Goal: Task Accomplishment & Management: Use online tool/utility

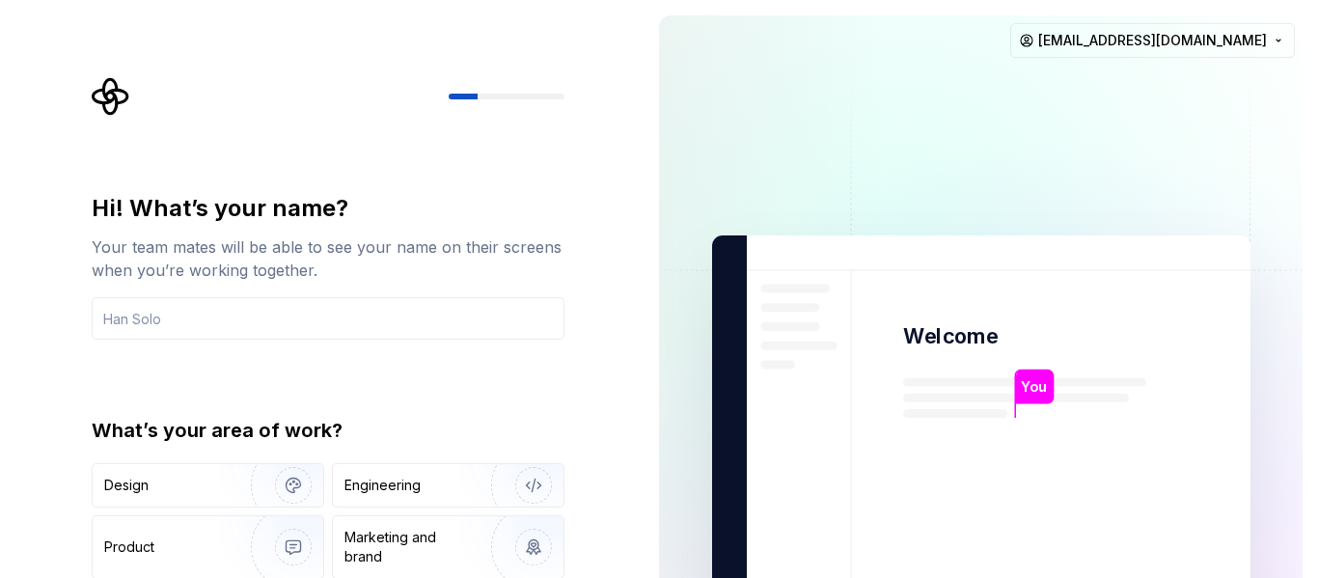
click at [492, 94] on div at bounding box center [507, 97] width 116 height 6
click at [1301, 96] on img at bounding box center [982, 436] width 782 height 912
drag, startPoint x: 1317, startPoint y: 183, endPoint x: 1316, endPoint y: 407, distance: 223.9
click at [1316, 407] on div "You Welcome You T B +3 Thomas Brooke Jamie burung.beok28@gmail.com" at bounding box center [981, 435] width 674 height 870
click at [702, 97] on img at bounding box center [982, 436] width 782 height 912
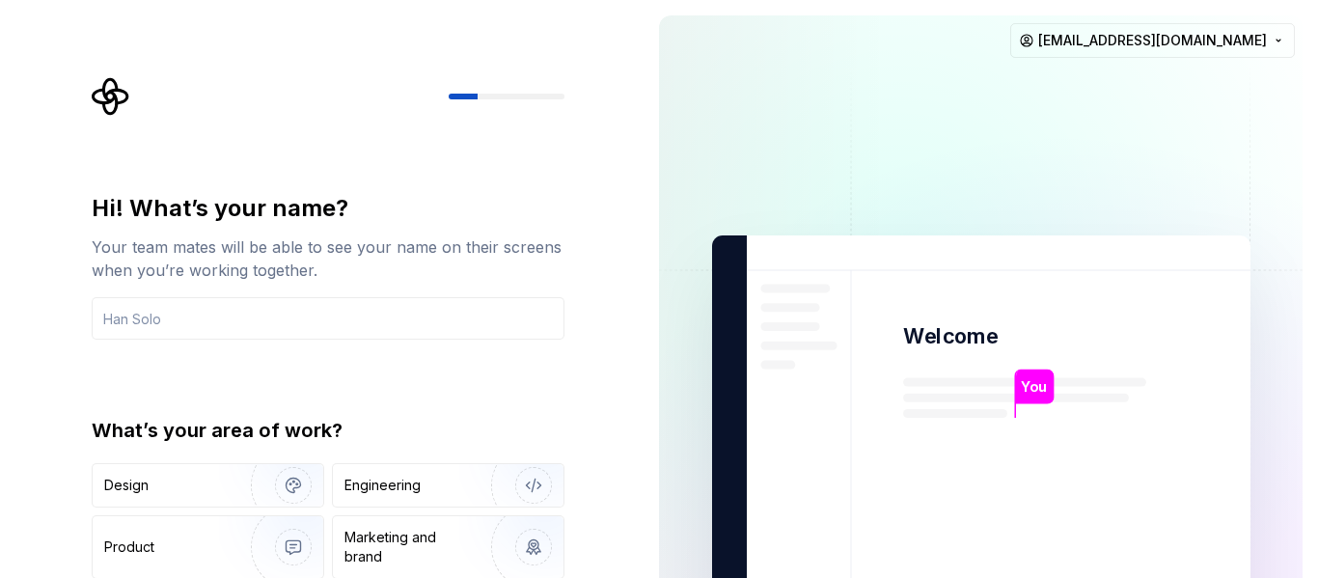
click at [1075, 411] on img at bounding box center [982, 436] width 782 height 912
click at [1284, 38] on html "Hi! What’s your name? Your team mates will be able to see your name on their sc…" at bounding box center [659, 289] width 1318 height 578
click at [1317, 152] on html "Hi! What’s your name? Your team mates will be able to see your name on their sc…" at bounding box center [659, 289] width 1318 height 578
drag, startPoint x: 1317, startPoint y: 152, endPoint x: 1317, endPoint y: 394, distance: 241.2
click at [1317, 394] on div "You Welcome You T B +3 Thomas Brooke Jamie burung.beok28@gmail.com" at bounding box center [981, 435] width 674 height 870
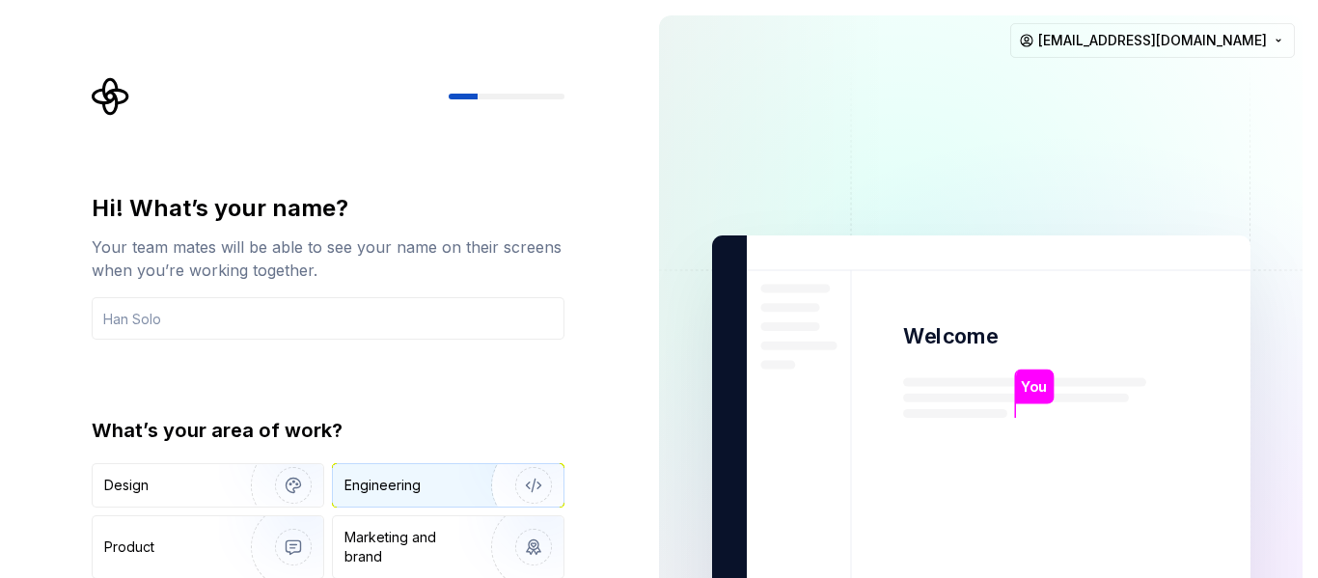
drag, startPoint x: 1317, startPoint y: 462, endPoint x: 366, endPoint y: 465, distance: 951.4
click at [366, 465] on div "Hi! What’s your name? Your team mates will be able to see your name on their sc…" at bounding box center [659, 435] width 1318 height 870
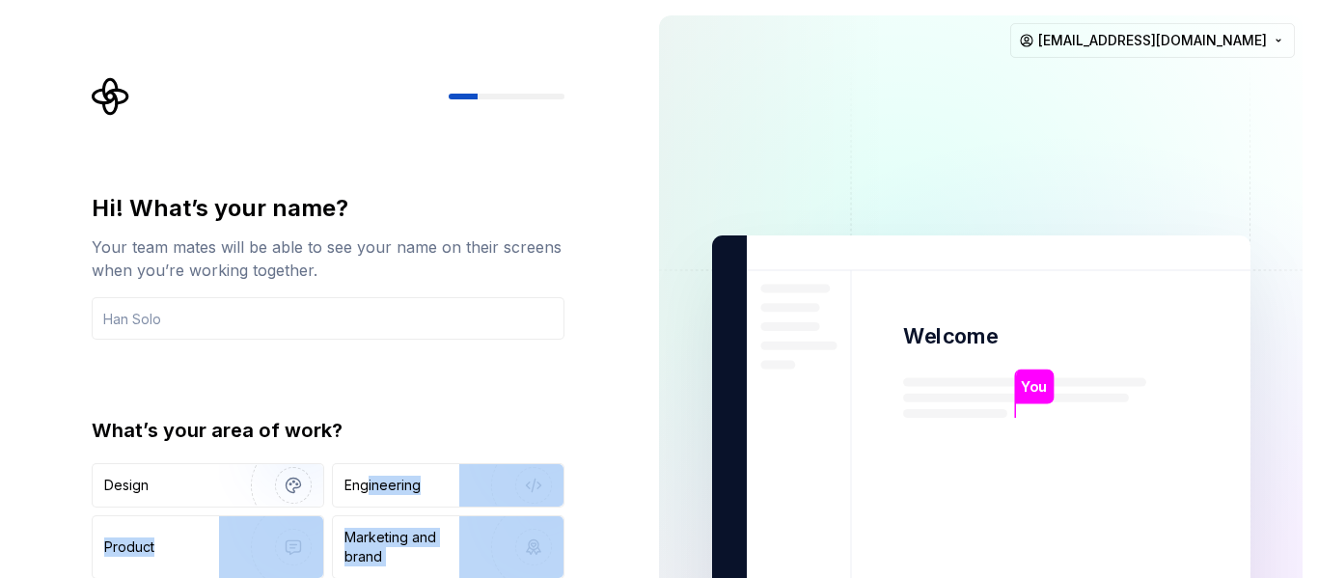
click at [671, 239] on img at bounding box center [982, 436] width 782 height 912
click at [620, 464] on div "Hi! What’s your name? Your team mates will be able to see your name on their sc…" at bounding box center [322, 435] width 644 height 870
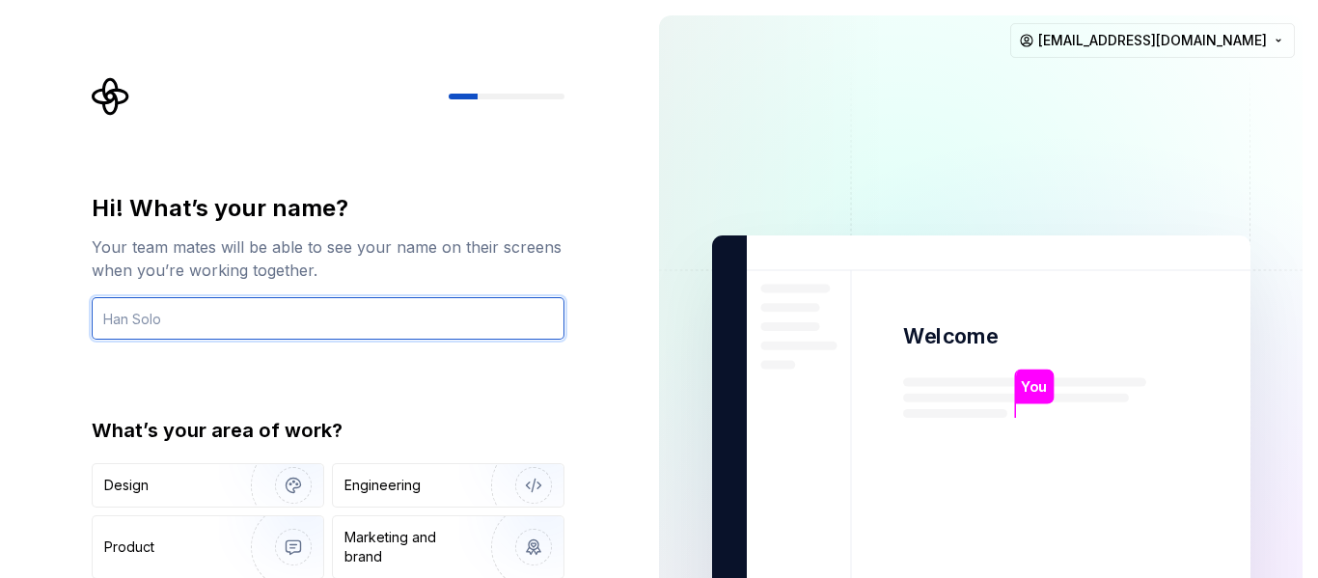
click at [226, 318] on input "text" at bounding box center [328, 318] width 473 height 42
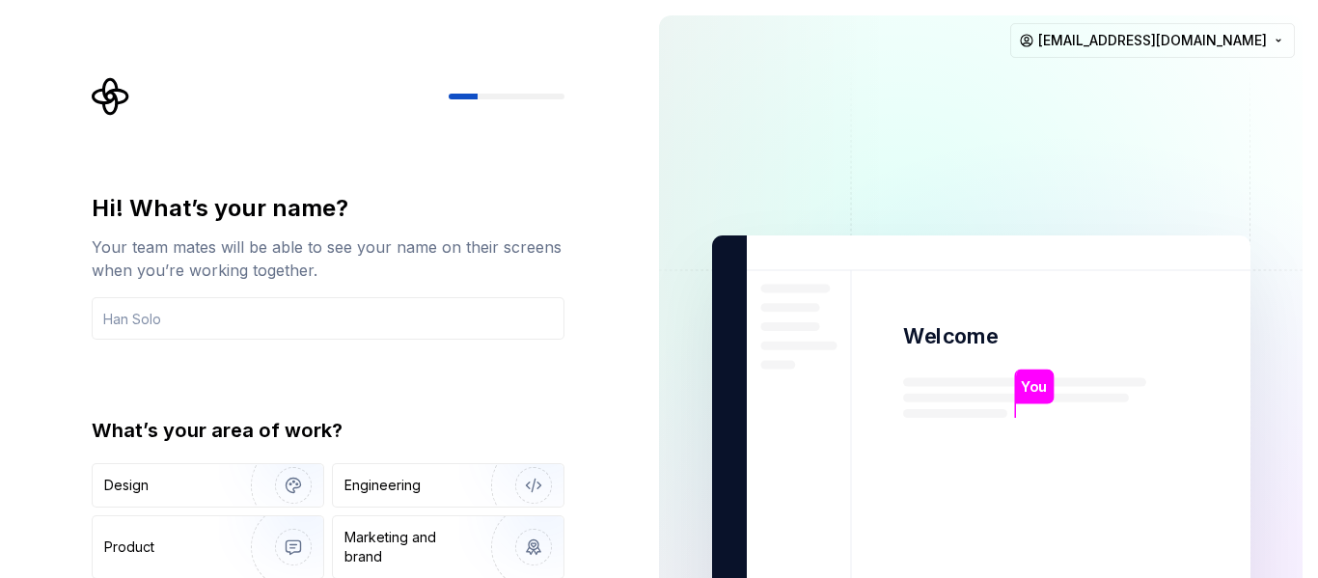
drag, startPoint x: 1317, startPoint y: 183, endPoint x: 1317, endPoint y: 351, distance: 167.9
click at [1317, 351] on div "You Welcome You T B +3 Thomas Brooke Jamie burung.beok28@gmail.com" at bounding box center [981, 435] width 674 height 870
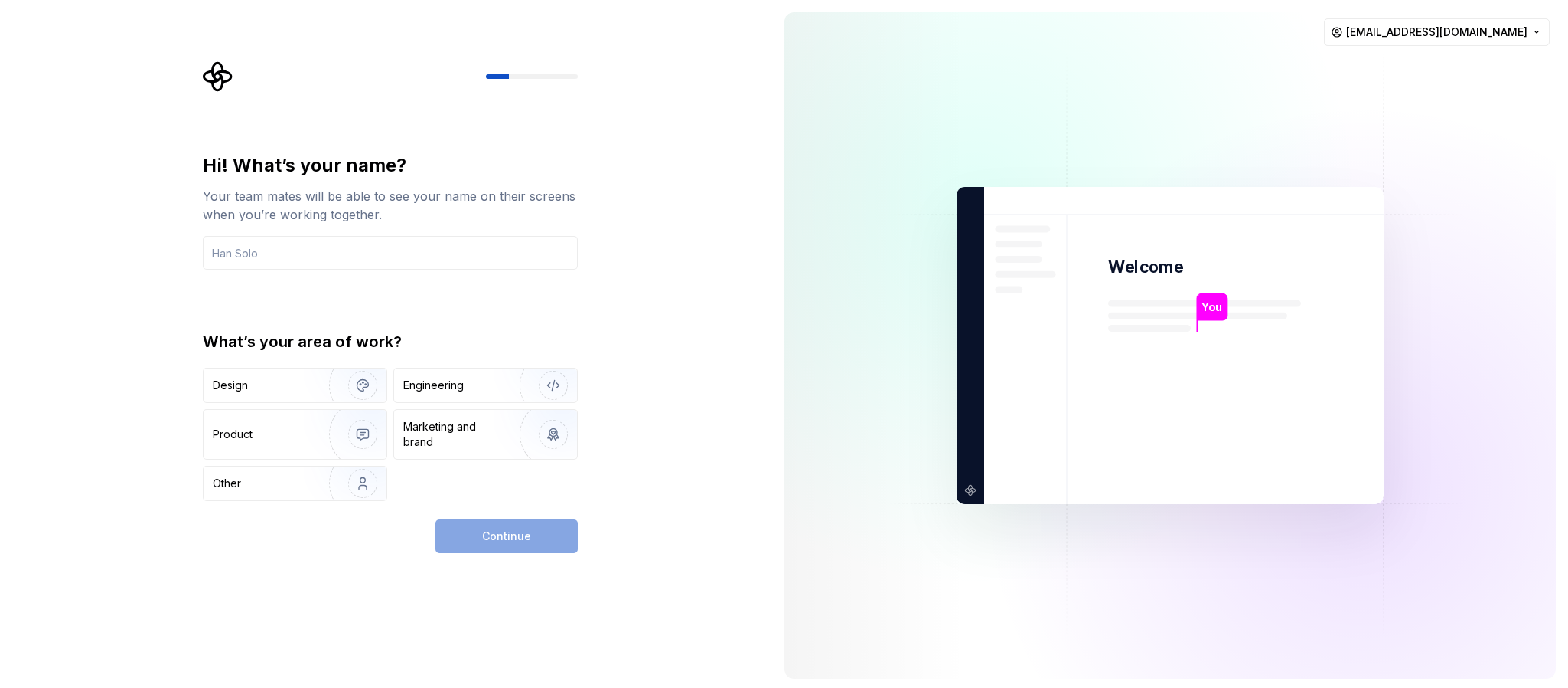
drag, startPoint x: 1022, startPoint y: 2, endPoint x: 940, endPoint y: 217, distance: 230.1
click at [940, 217] on img at bounding box center [1171, 346] width 620 height 724
click at [278, 259] on input "text" at bounding box center [390, 252] width 375 height 33
click at [315, 375] on img "button" at bounding box center [353, 385] width 98 height 102
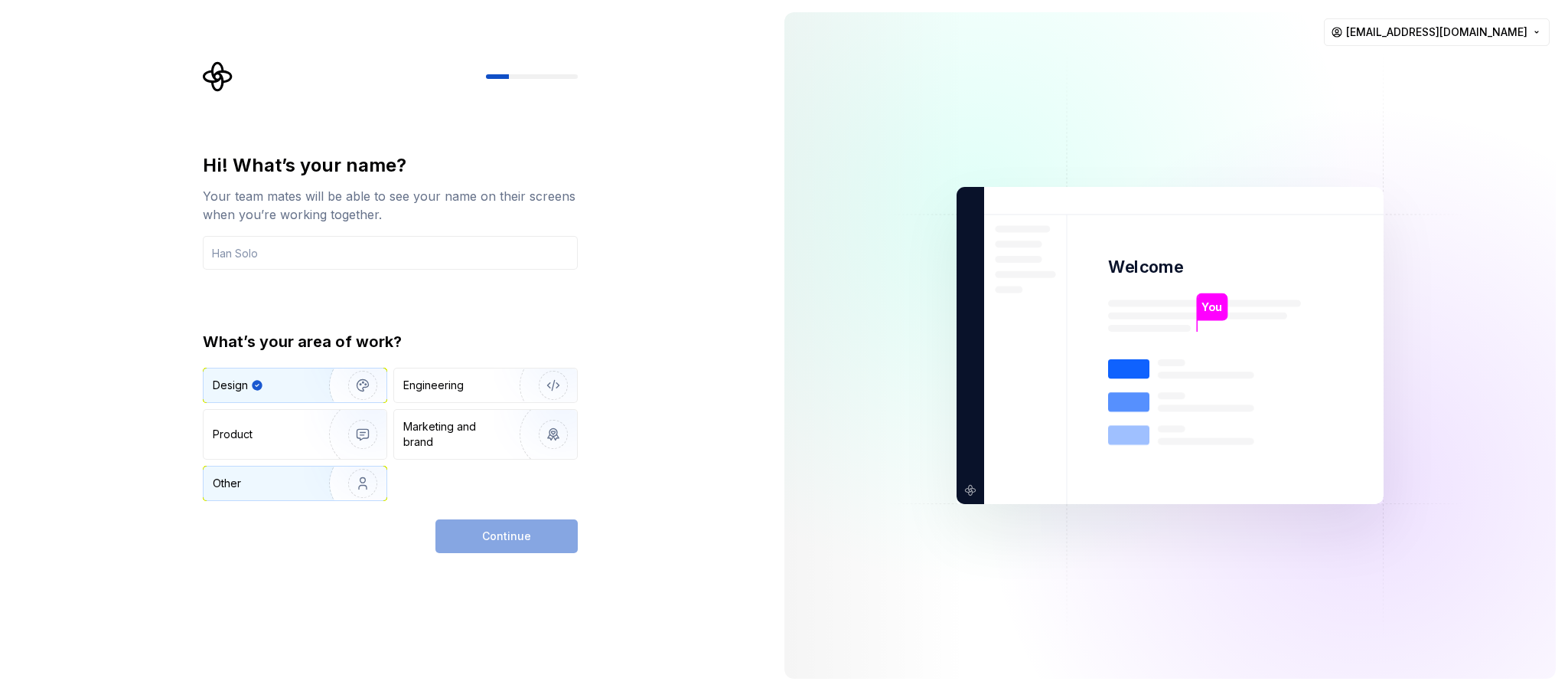
click at [294, 458] on div "Other" at bounding box center [257, 482] width 90 height 15
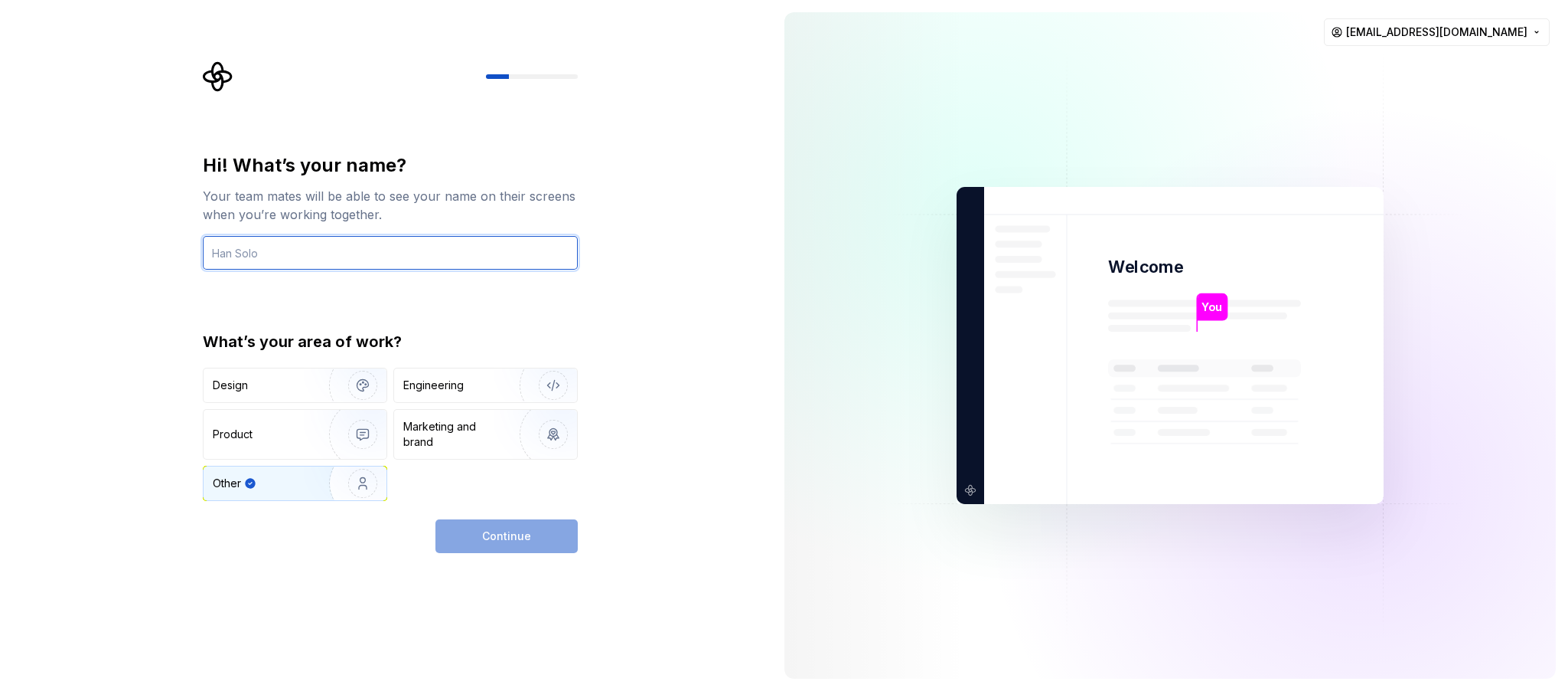
click at [313, 255] on input "text" at bounding box center [390, 252] width 375 height 33
type input "fiqi"
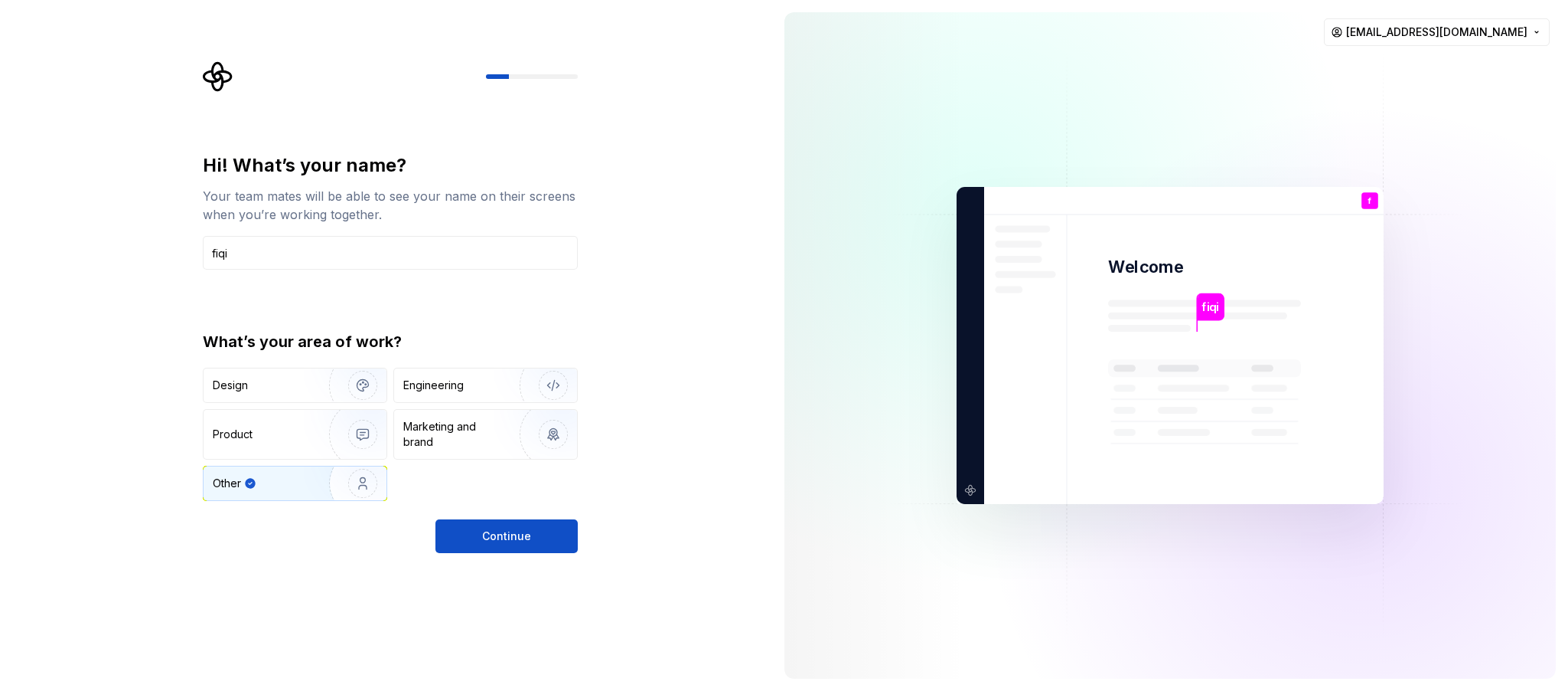
click at [359, 458] on img "button" at bounding box center [353, 482] width 98 height 102
click at [278, 379] on div "Design" at bounding box center [261, 385] width 97 height 15
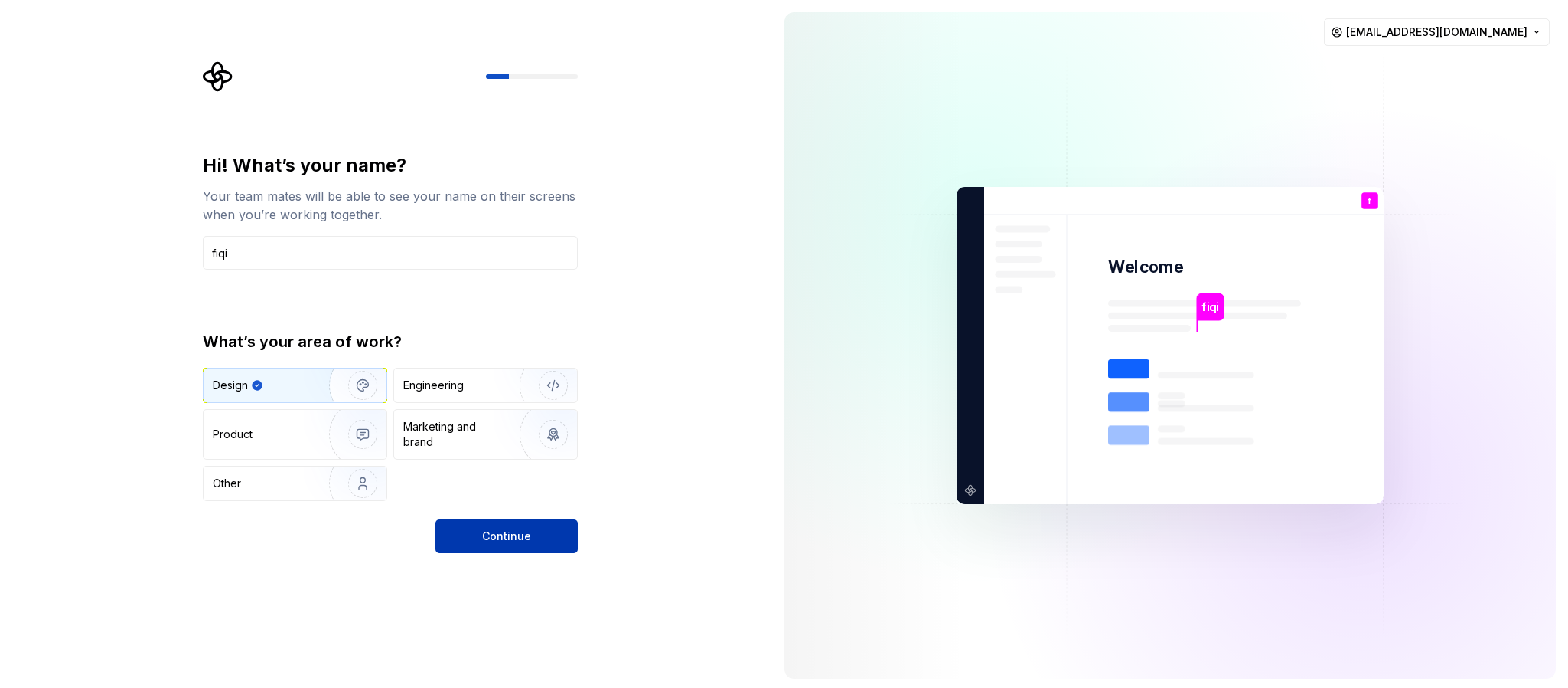
click at [499, 458] on span "Continue" at bounding box center [507, 536] width 49 height 15
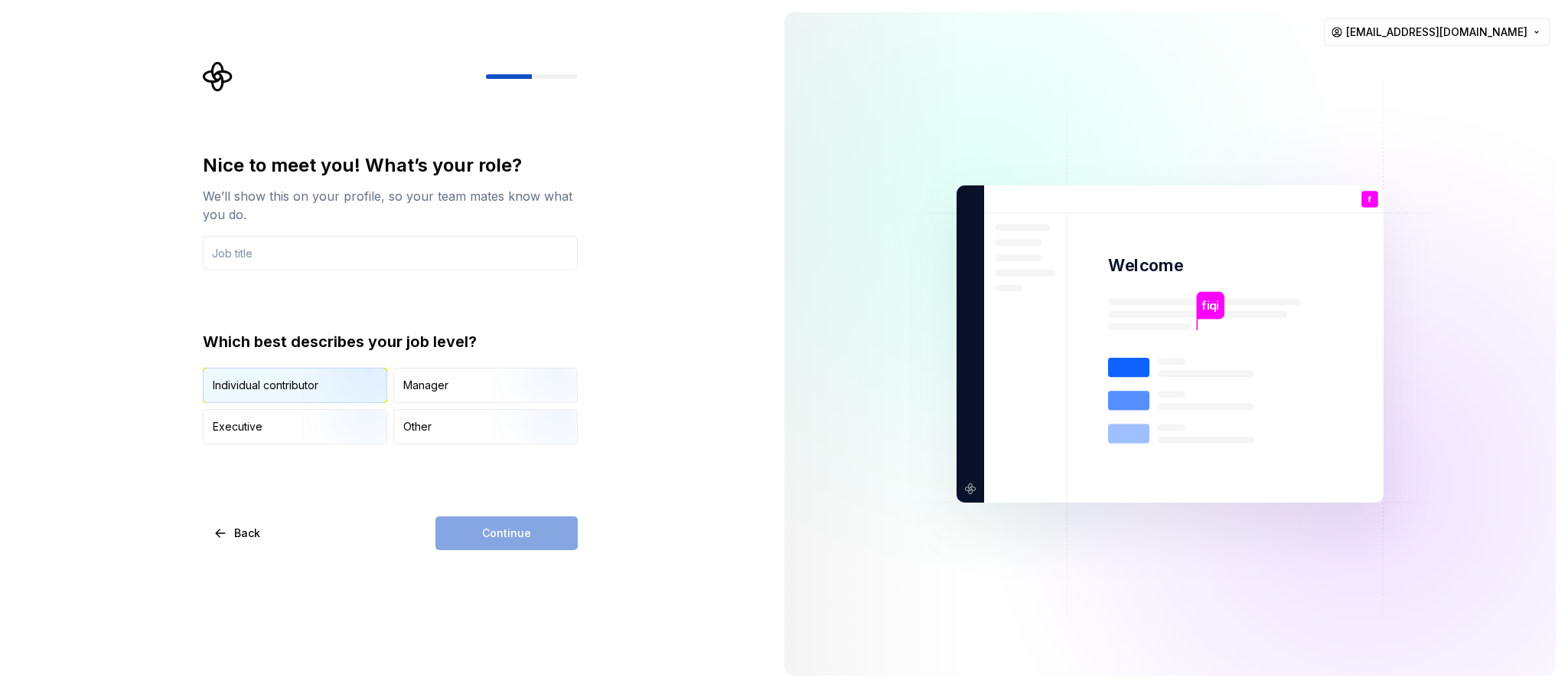
click at [301, 378] on img "button" at bounding box center [350, 404] width 98 height 102
click at [311, 251] on input "text" at bounding box center [390, 252] width 375 height 33
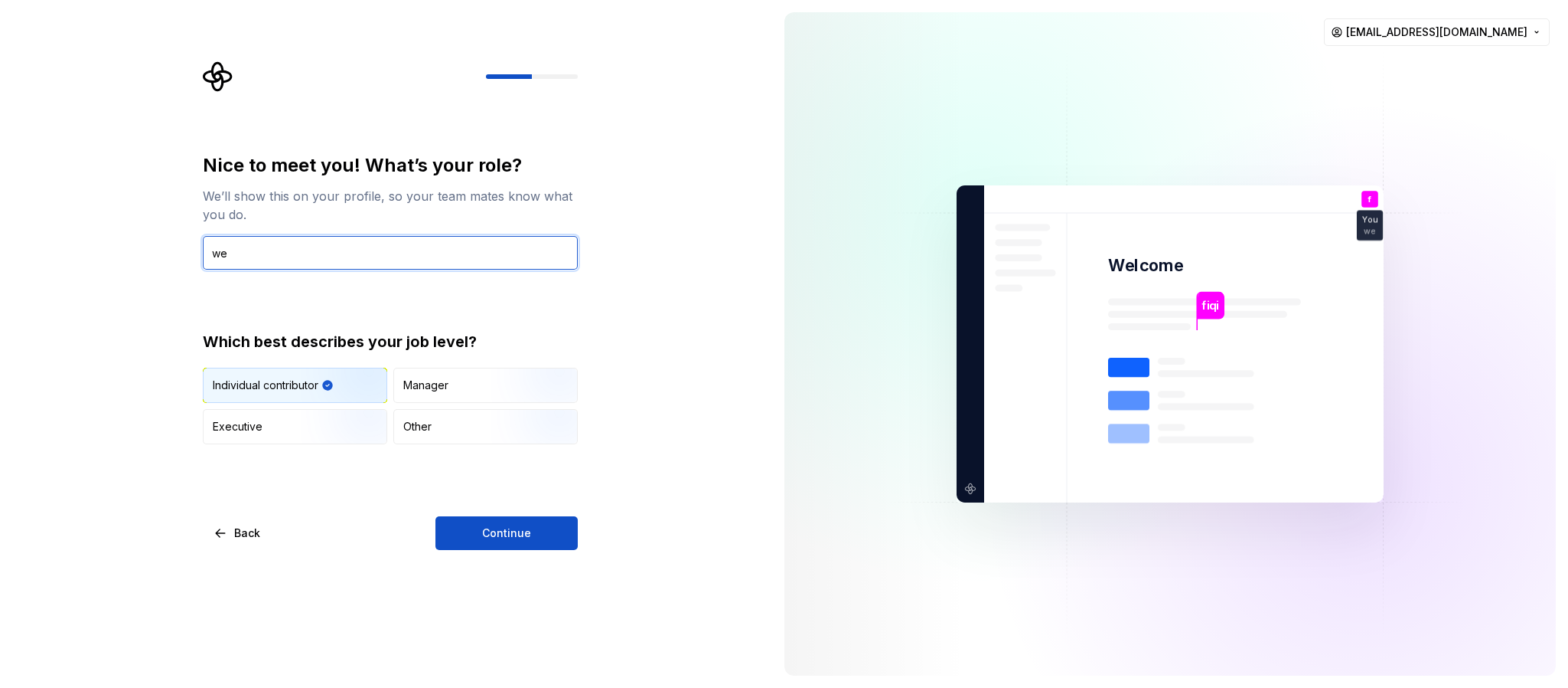
type input "w"
type input "web"
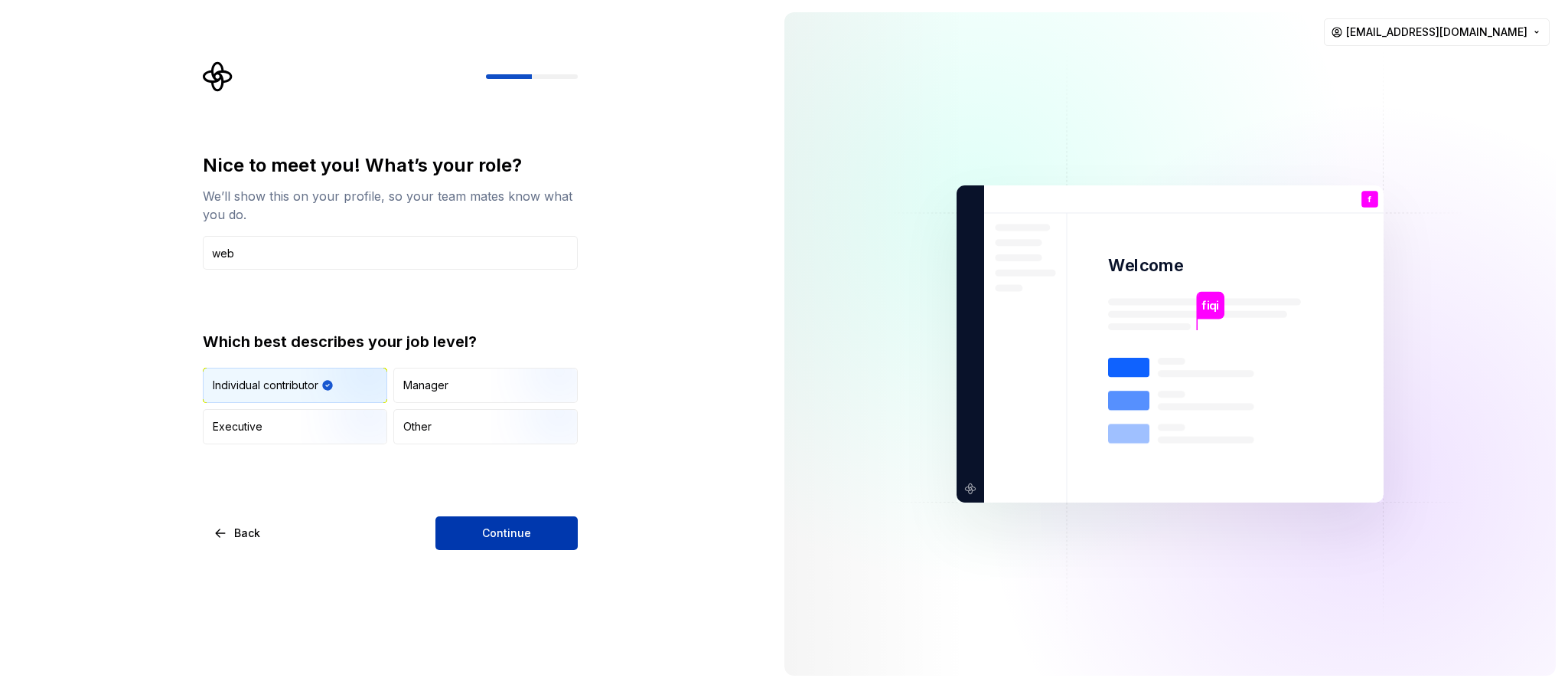
click at [500, 458] on span "Continue" at bounding box center [507, 532] width 49 height 15
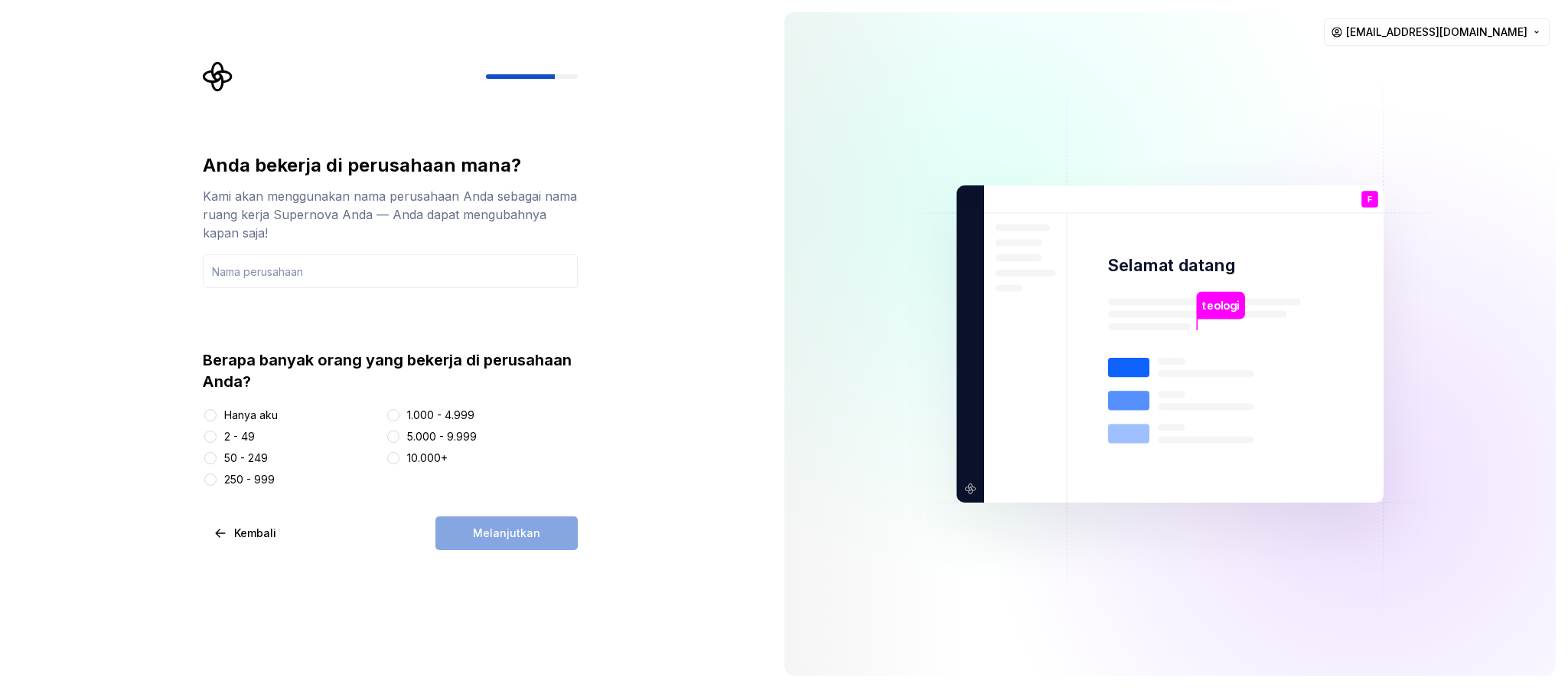
click at [329, 293] on div "Anda bekerja di perusahaan mana? Kami akan menggunakan nama perusahaan Anda seb…" at bounding box center [390, 320] width 375 height 334
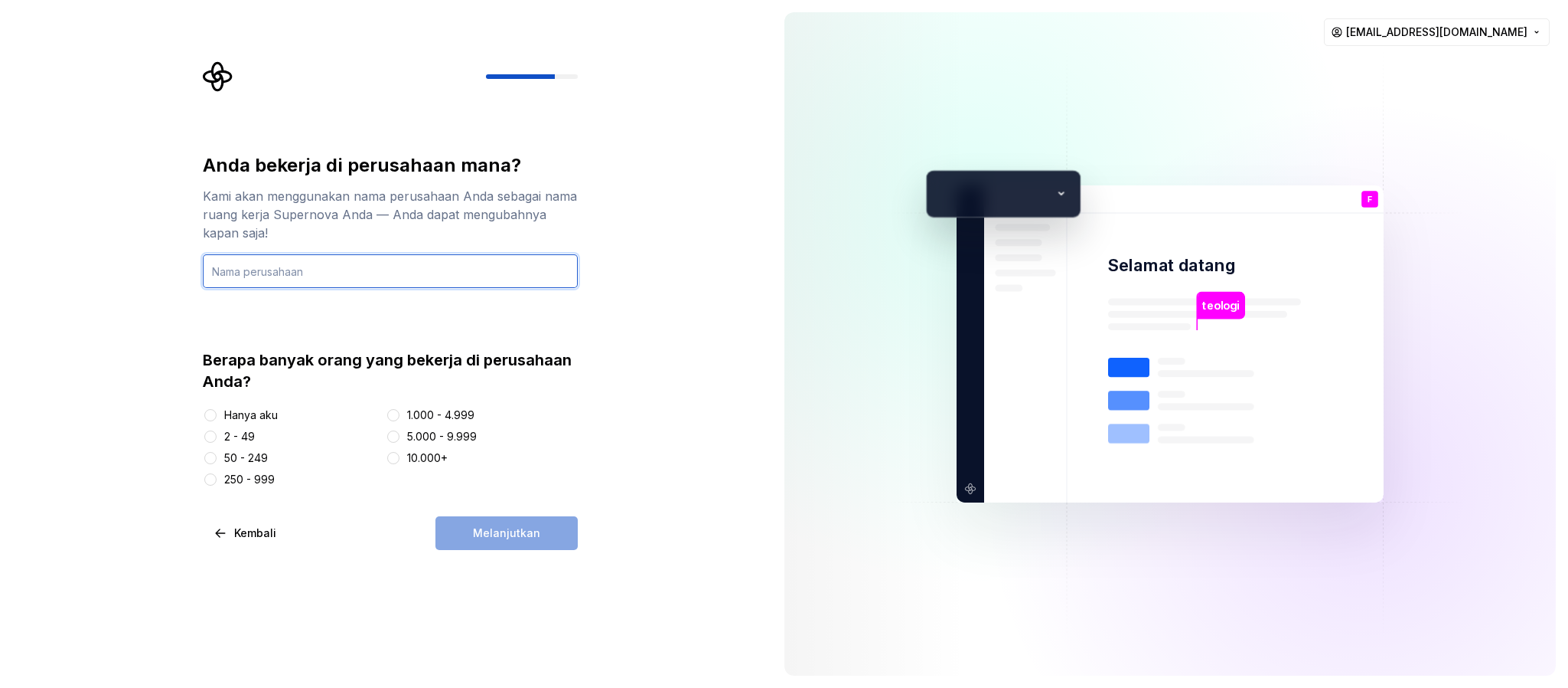
click at [297, 274] on input "text" at bounding box center [390, 271] width 375 height 33
type input "i"
type input "P"
type input "Personal"
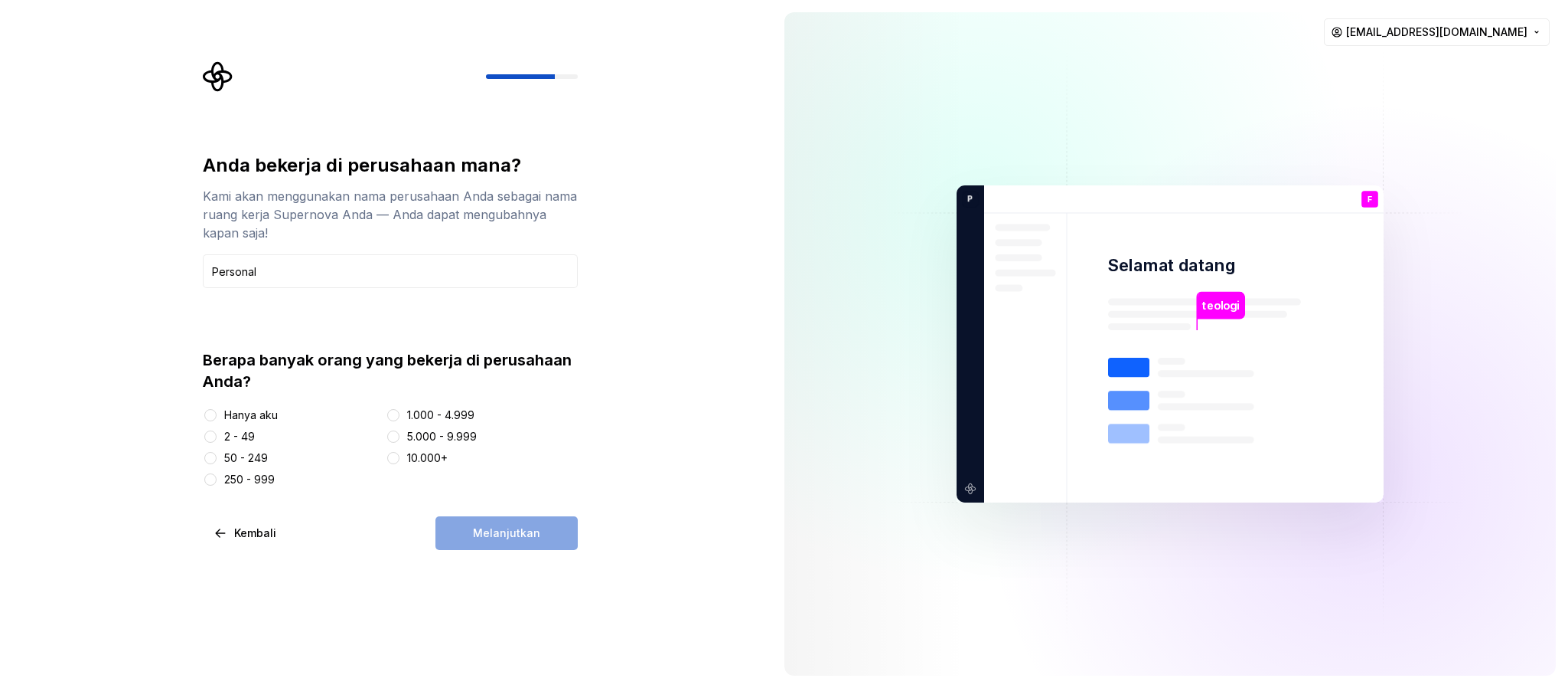
click at [255, 413] on font "Hanya aku" at bounding box center [251, 414] width 54 height 13
click at [217, 413] on button "Hanya aku" at bounding box center [210, 414] width 12 height 12
click at [508, 458] on font "Melanjutkan" at bounding box center [506, 532] width 67 height 13
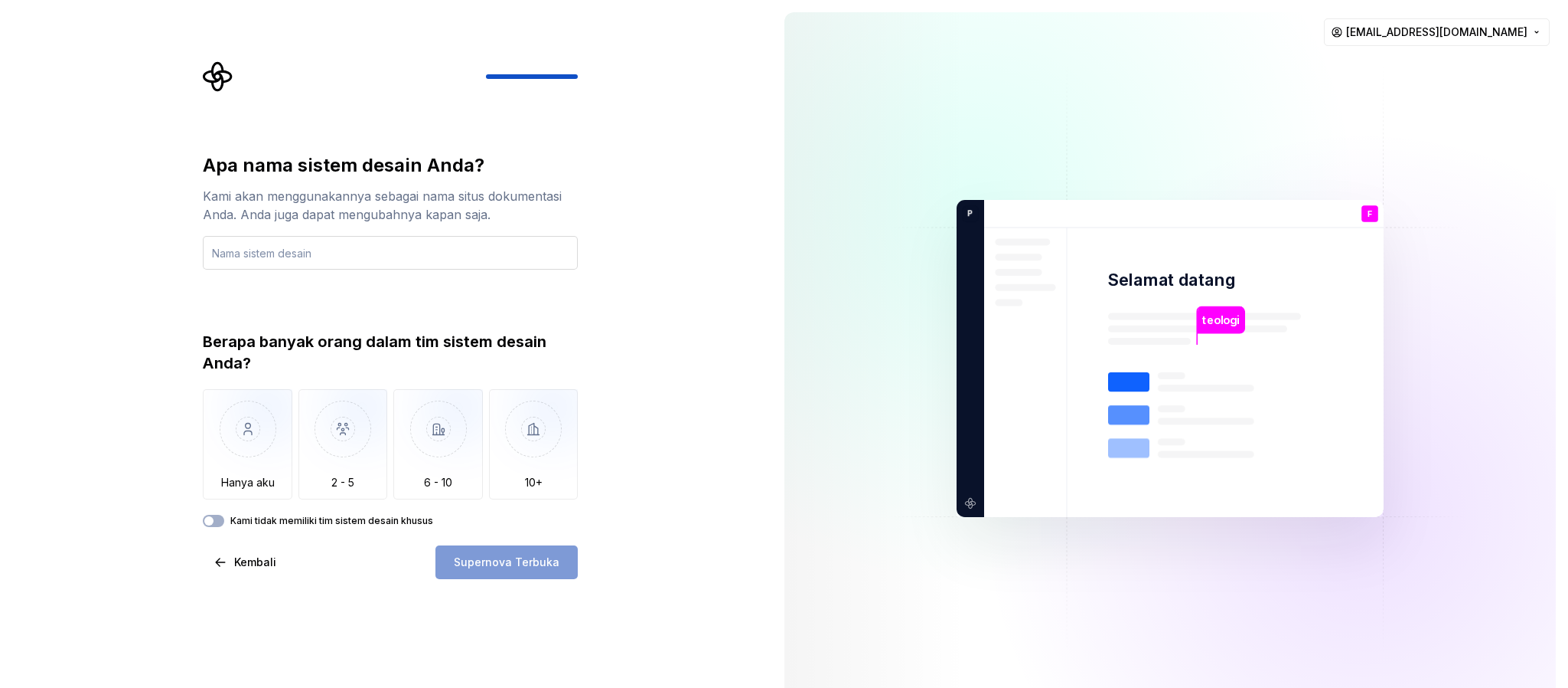
click at [372, 251] on input "text" at bounding box center [390, 252] width 375 height 33
type input "Absensi Guru dan Siswa"
click at [249, 458] on img "button" at bounding box center [247, 440] width 90 height 102
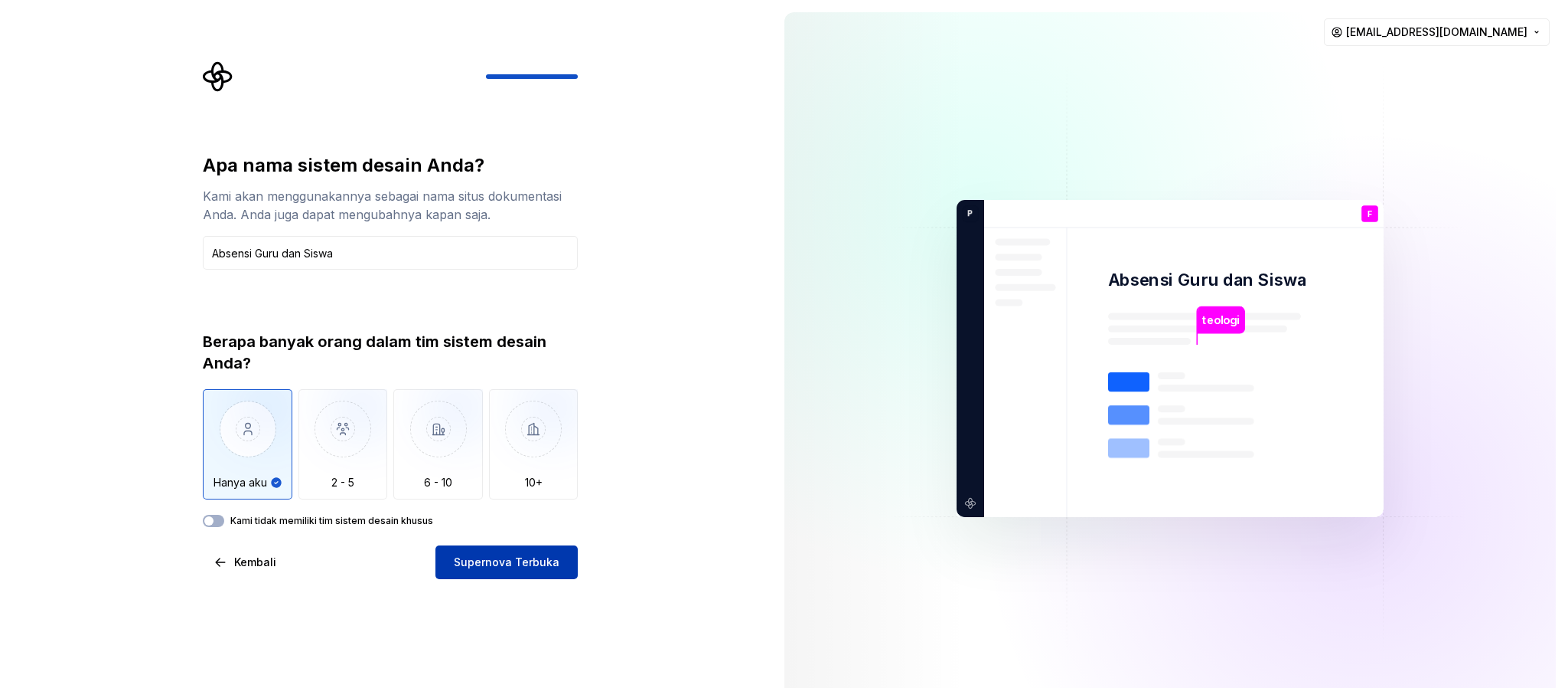
click at [508, 458] on font "Supernova Terbuka" at bounding box center [506, 562] width 105 height 13
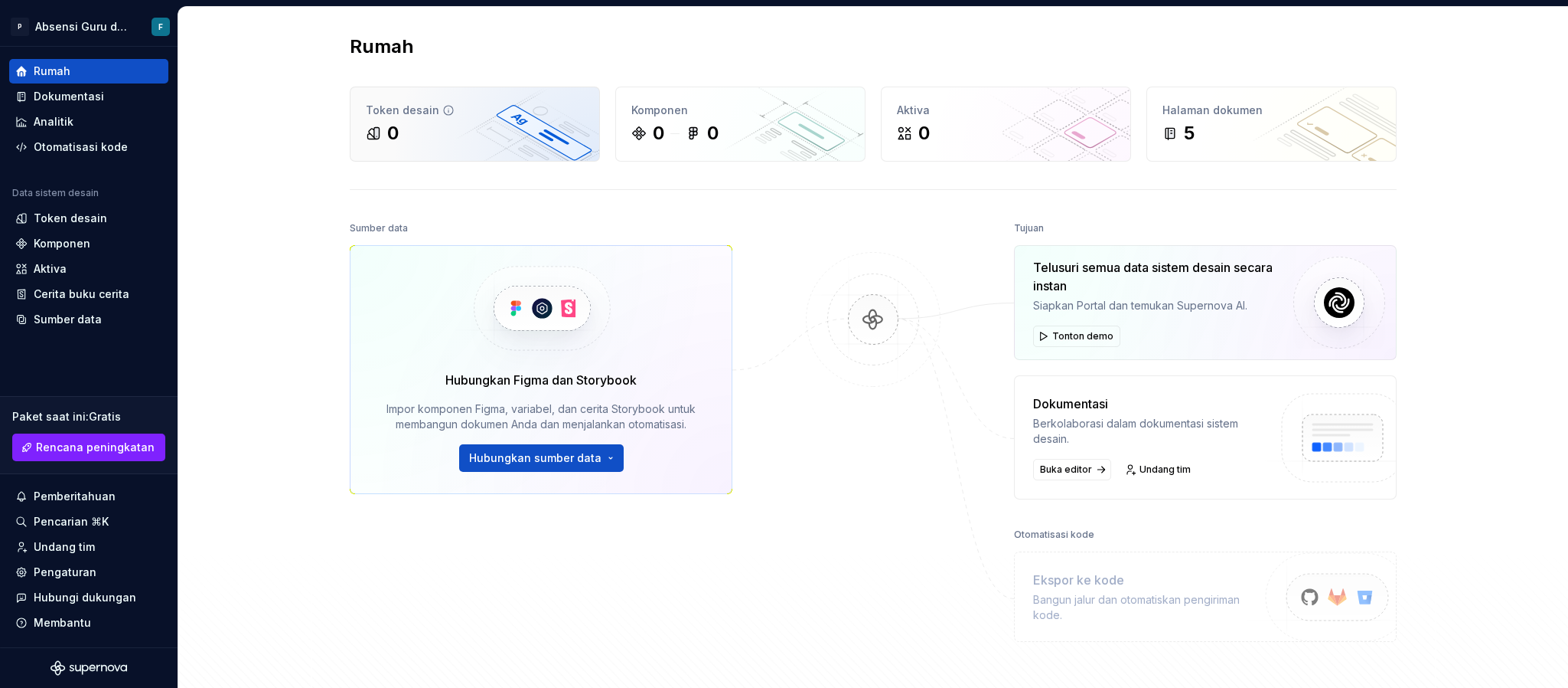
click at [450, 117] on div "Token desain" at bounding box center [474, 110] width 218 height 15
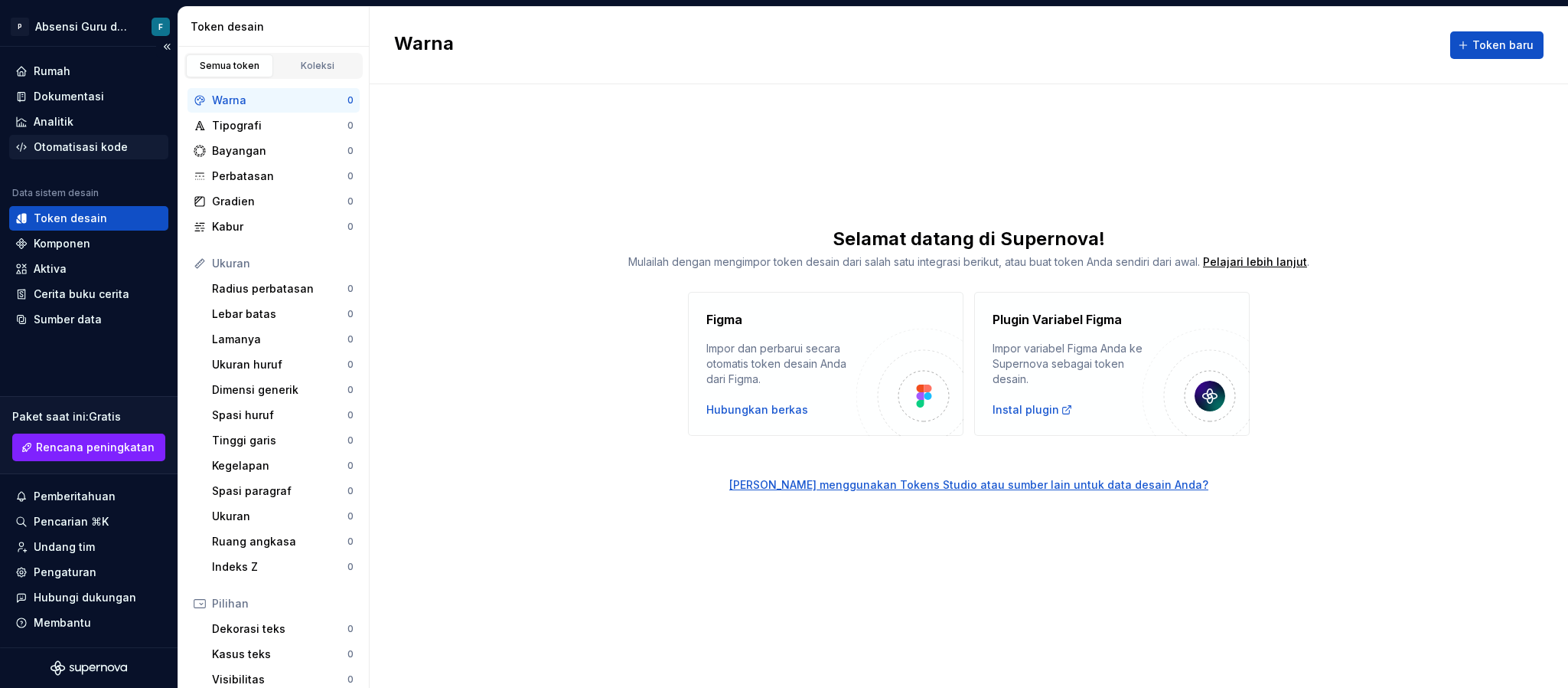
click at [99, 144] on font "Otomatisasi kode" at bounding box center [80, 147] width 94 height 13
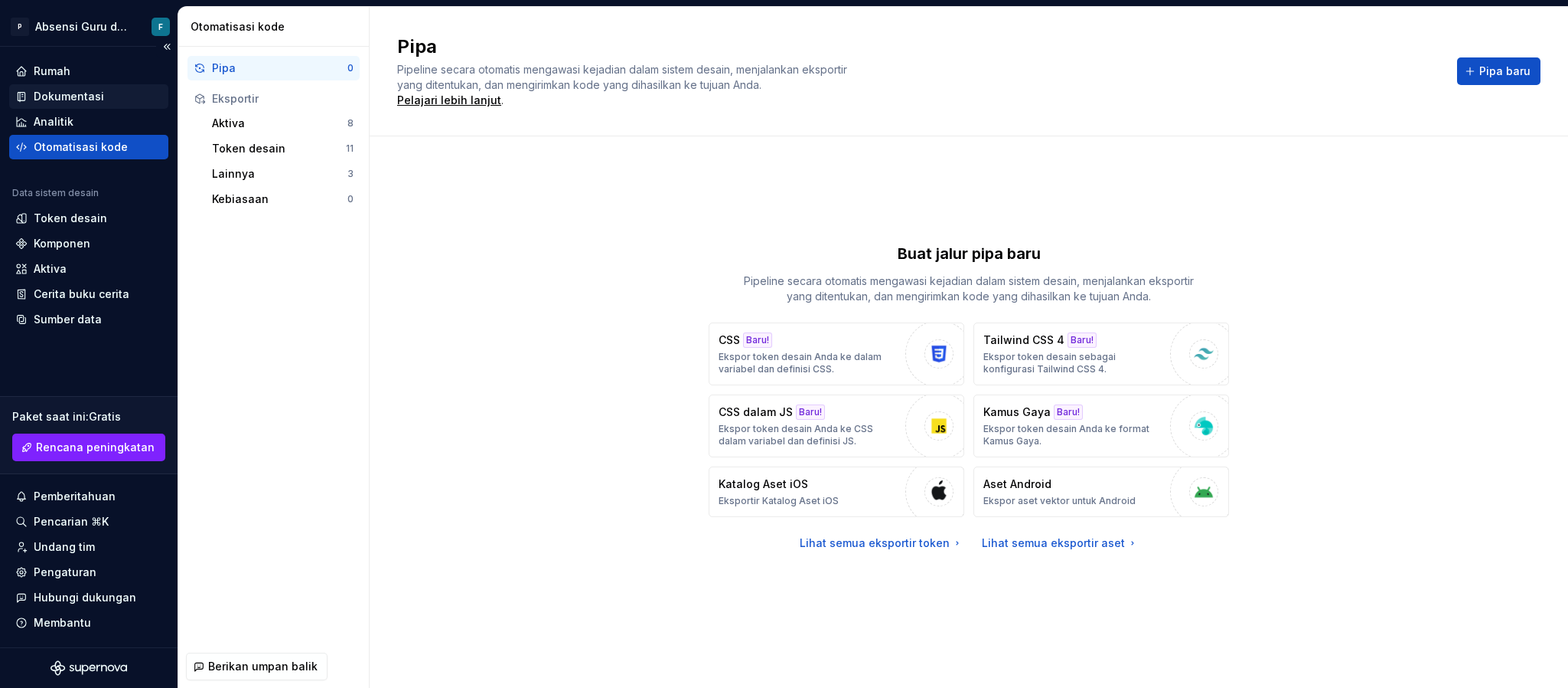
click at [116, 86] on div "Dokumentasi" at bounding box center [89, 96] width 159 height 25
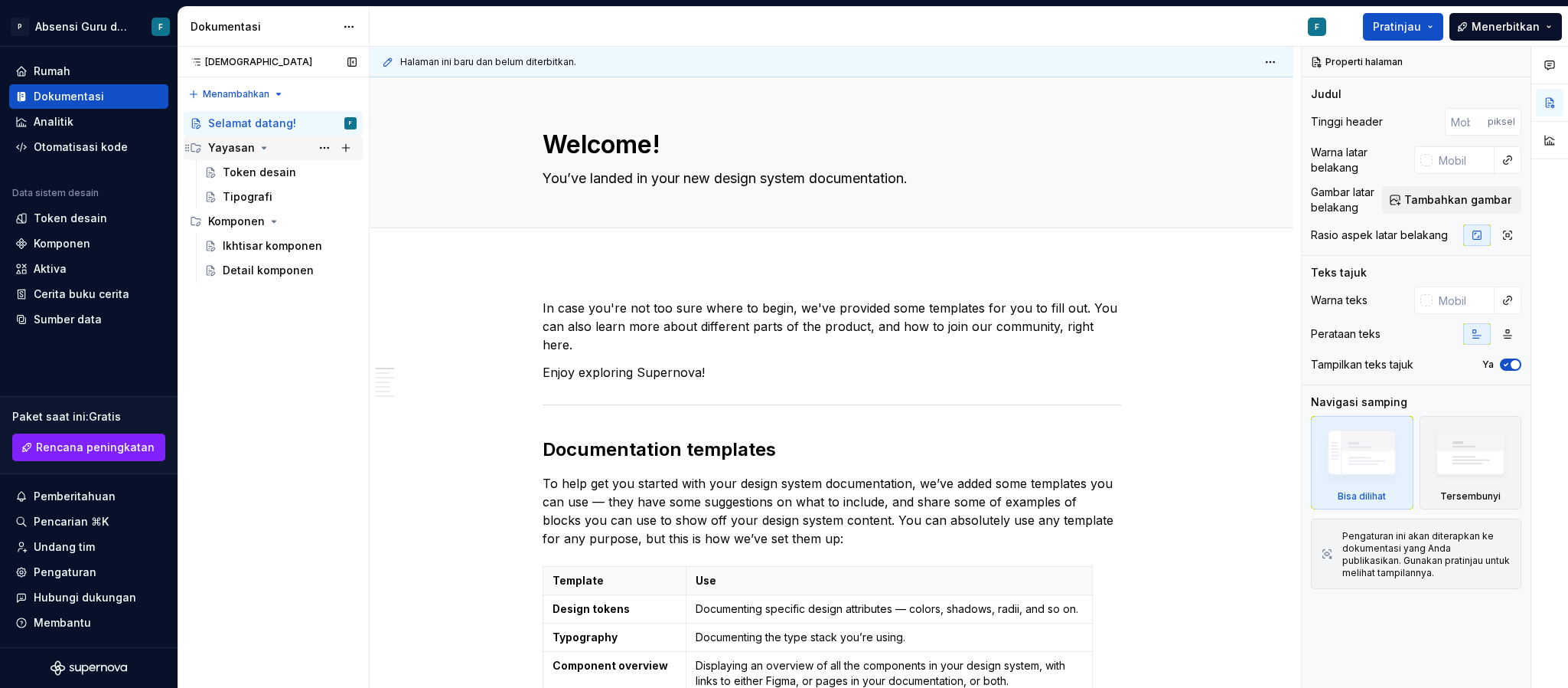
click at [258, 142] on button "Pohon halaman" at bounding box center [263, 148] width 12 height 12
click at [258, 142] on icon "Pohon halaman" at bounding box center [263, 148] width 12 height 12
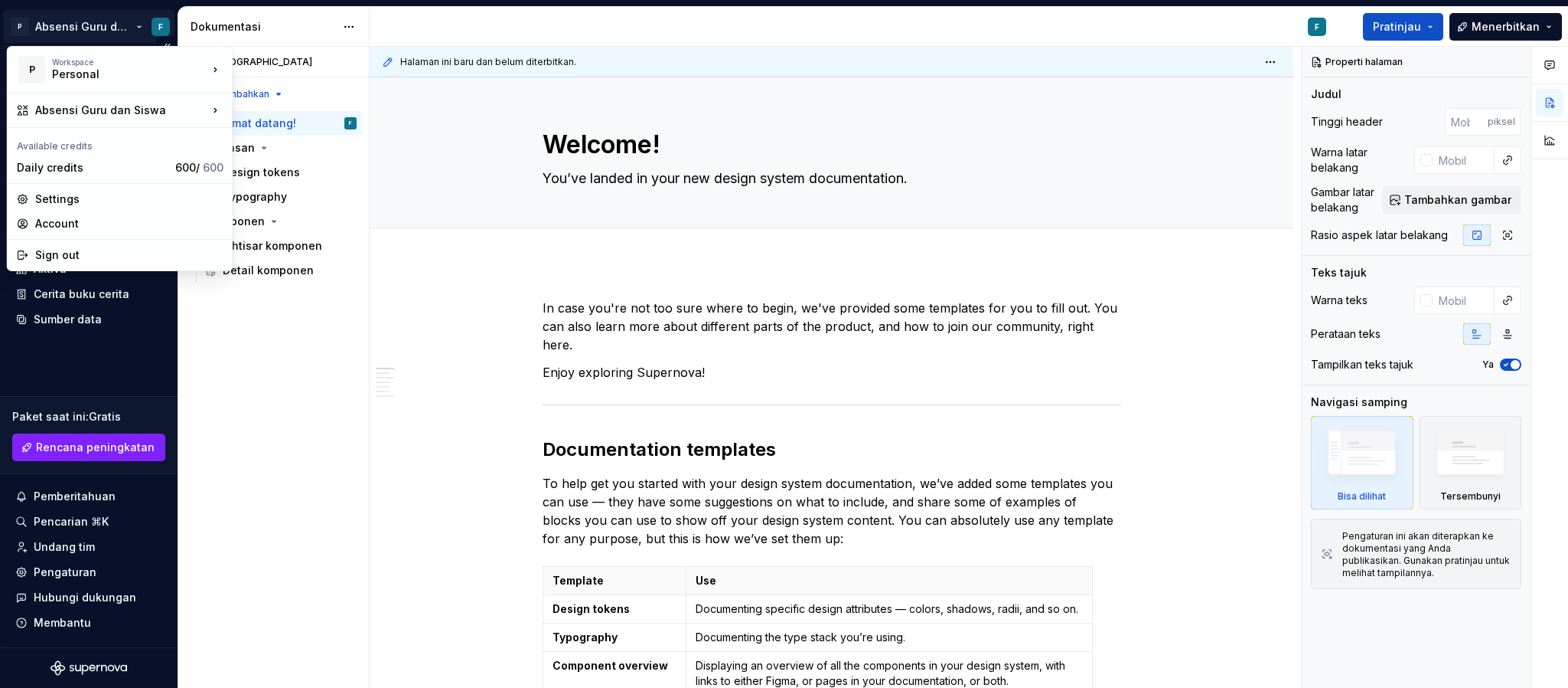
click at [140, 24] on html "P Absensi Guru dan Siswa F Rumah Dokumentasi Analitik Otomatisasi kode Data sis…" at bounding box center [784, 344] width 1568 height 688
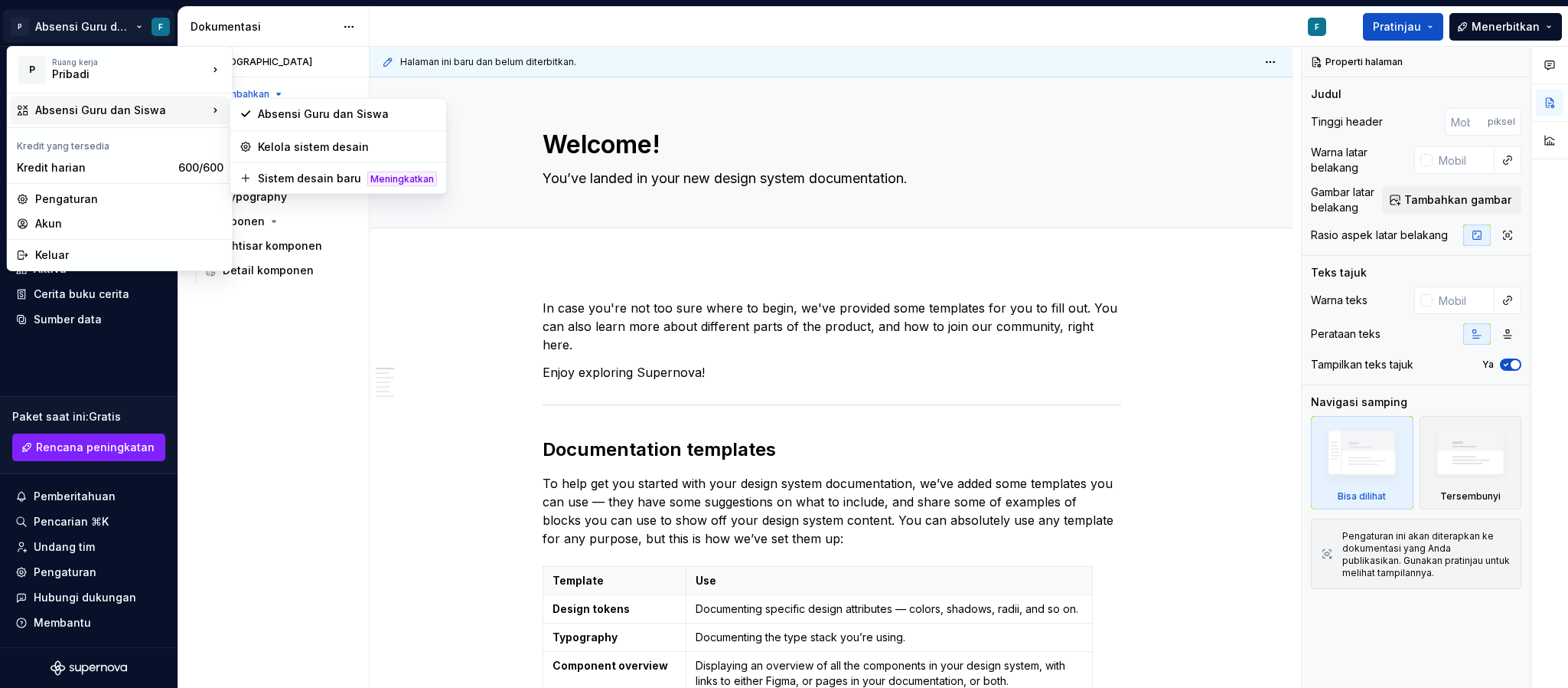
click at [168, 98] on div "Absensi Guru dan Siswa" at bounding box center [121, 110] width 219 height 28
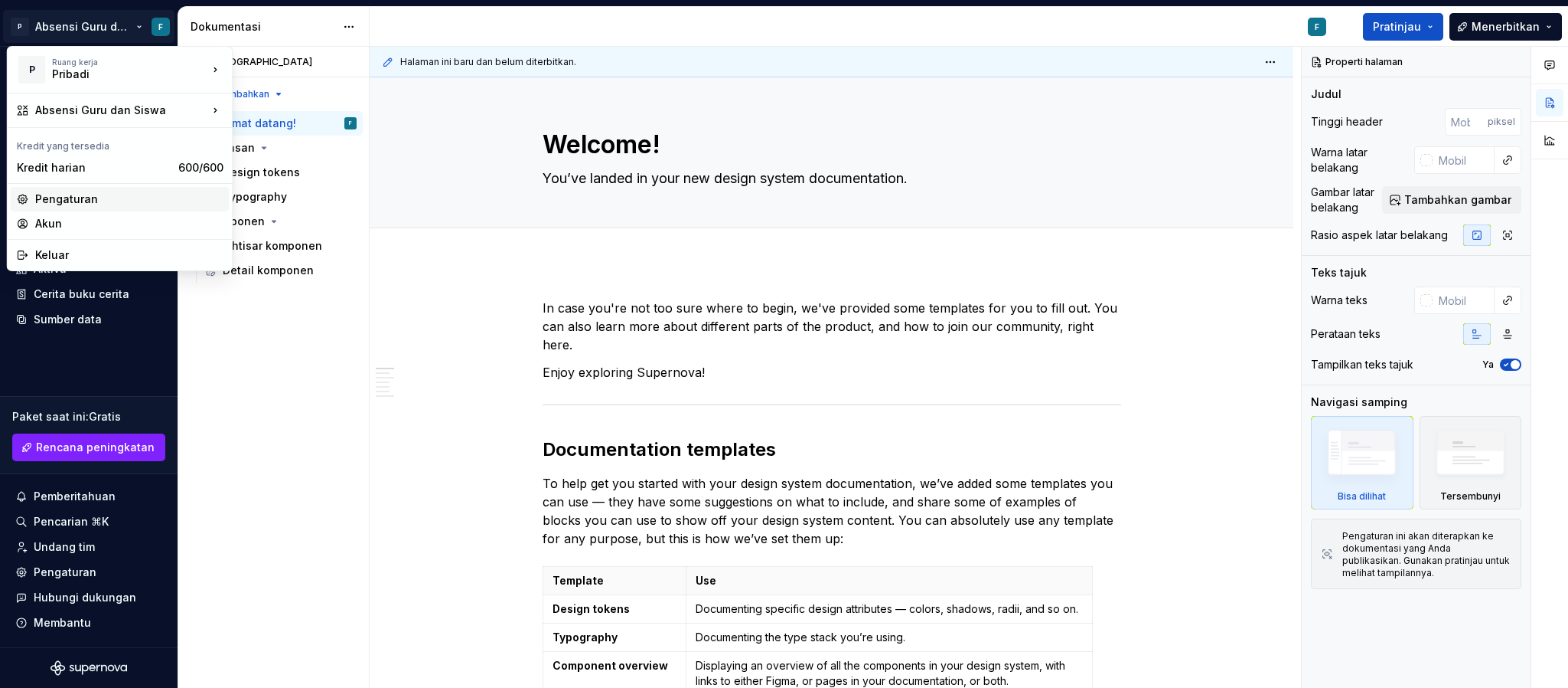
click at [120, 201] on font "Pengaturan" at bounding box center [128, 198] width 188 height 15
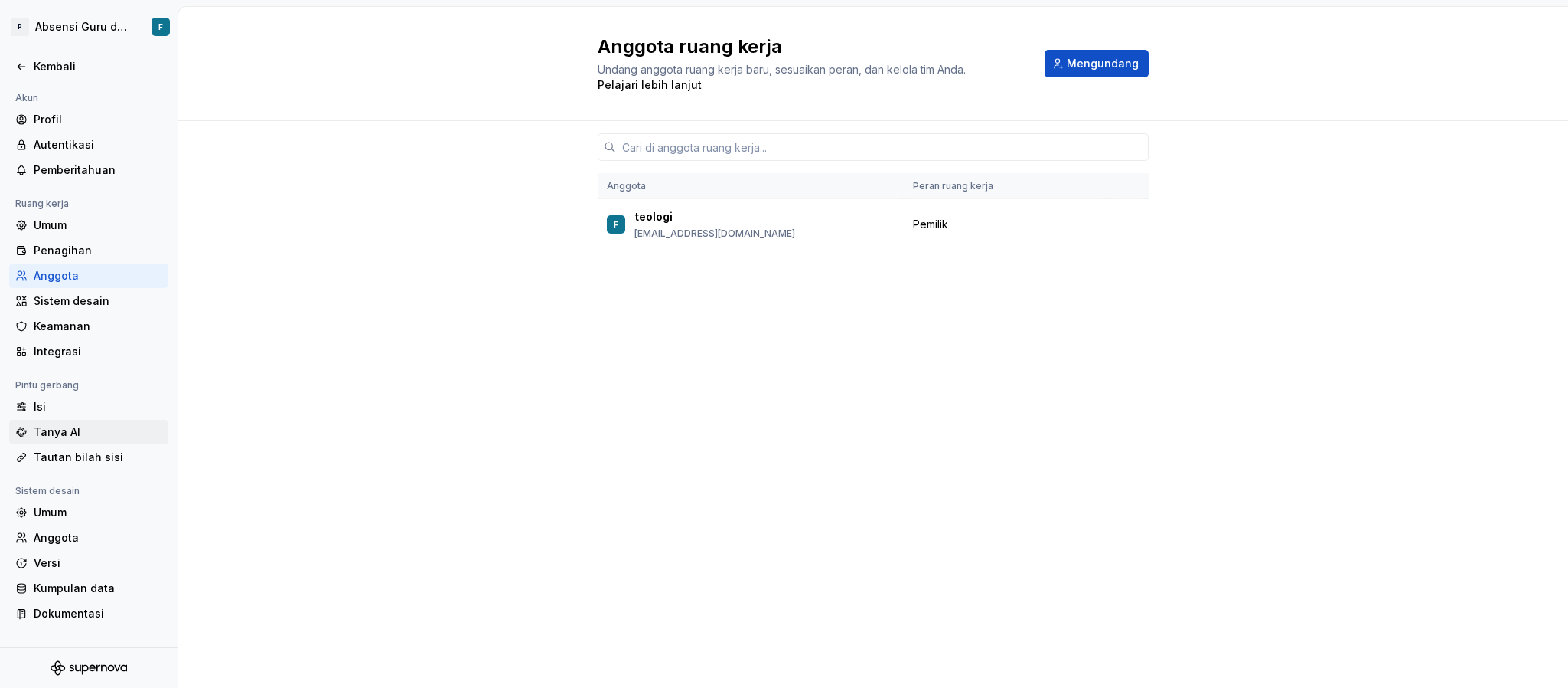
click at [81, 430] on div "Tanya AI" at bounding box center [98, 432] width 128 height 15
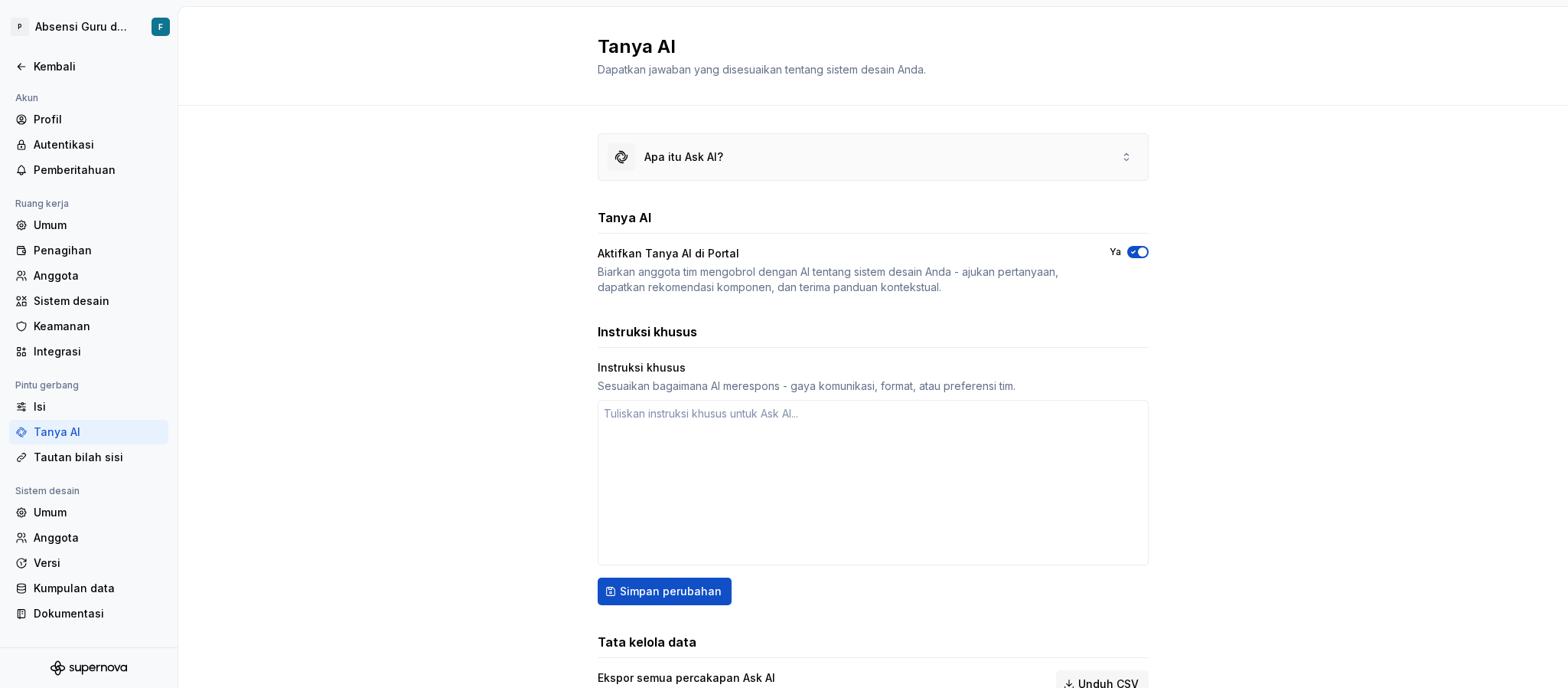
click at [770, 152] on div "Apa itu Ask AI?" at bounding box center [873, 157] width 550 height 46
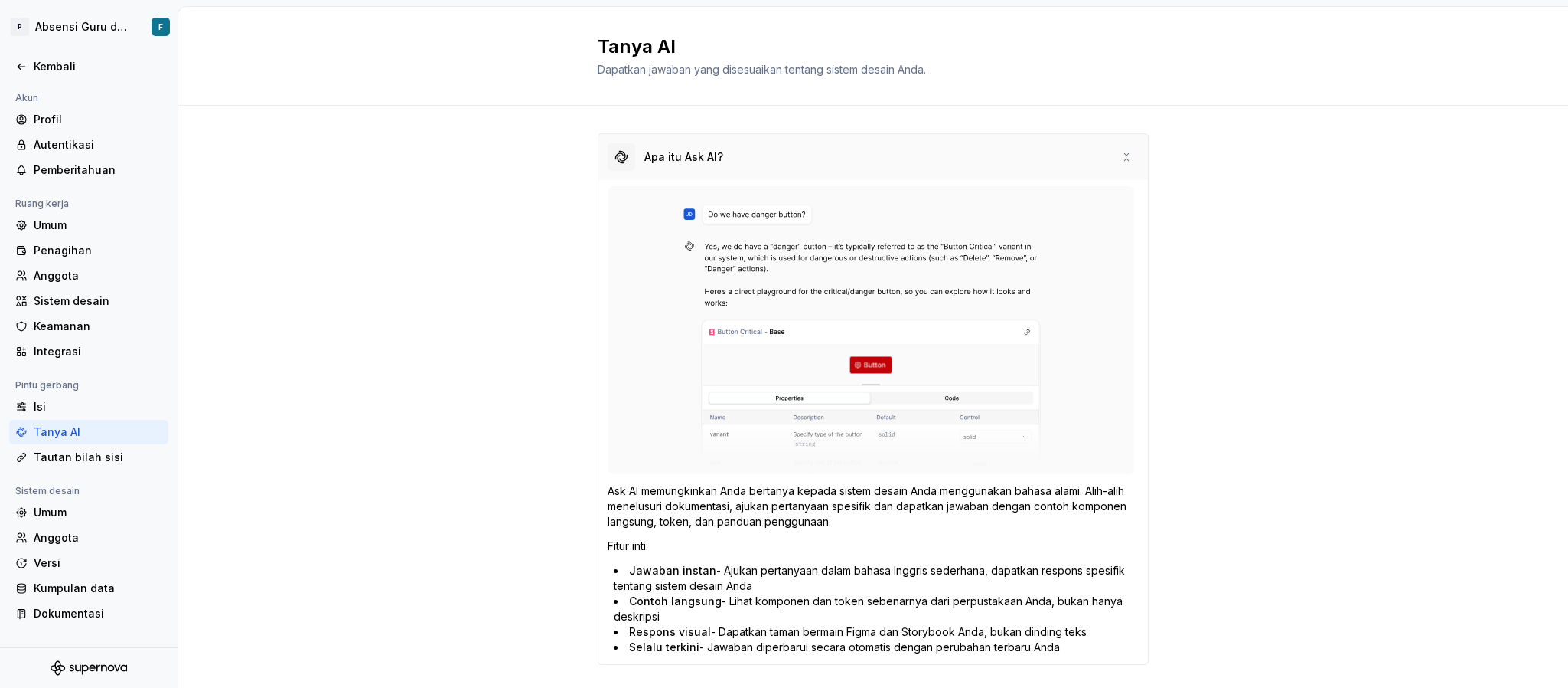
click at [770, 152] on div "Apa itu Ask AI?" at bounding box center [873, 157] width 550 height 46
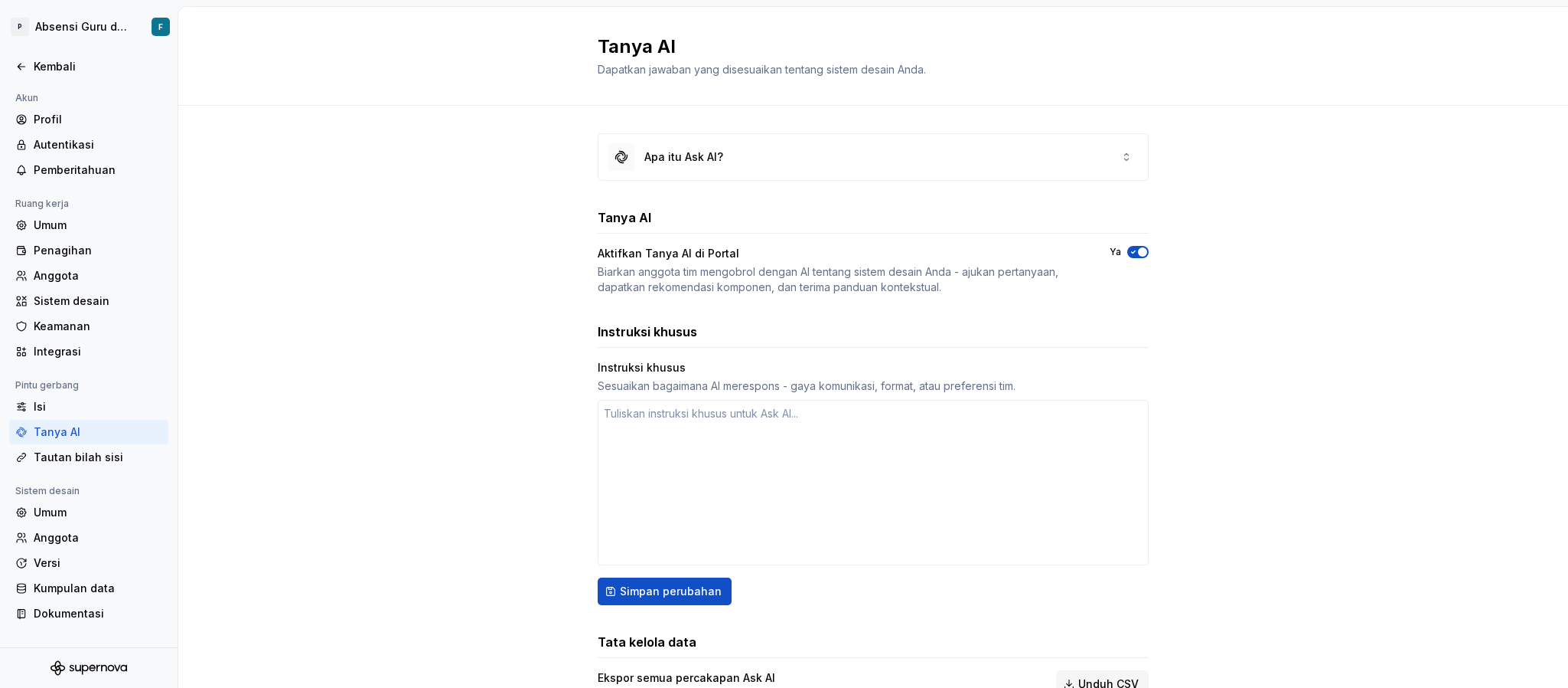
scroll to position [75, 0]
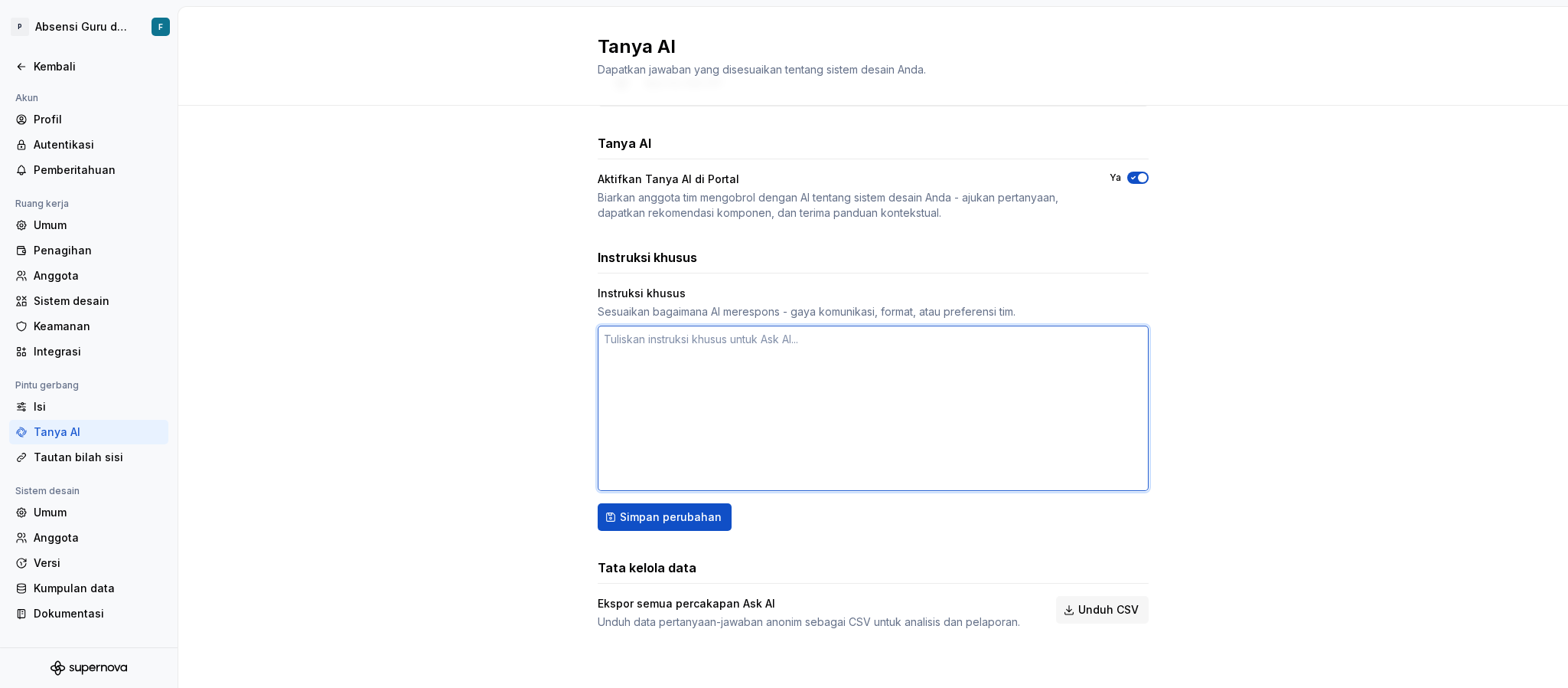
click at [669, 338] on textarea at bounding box center [873, 408] width 551 height 165
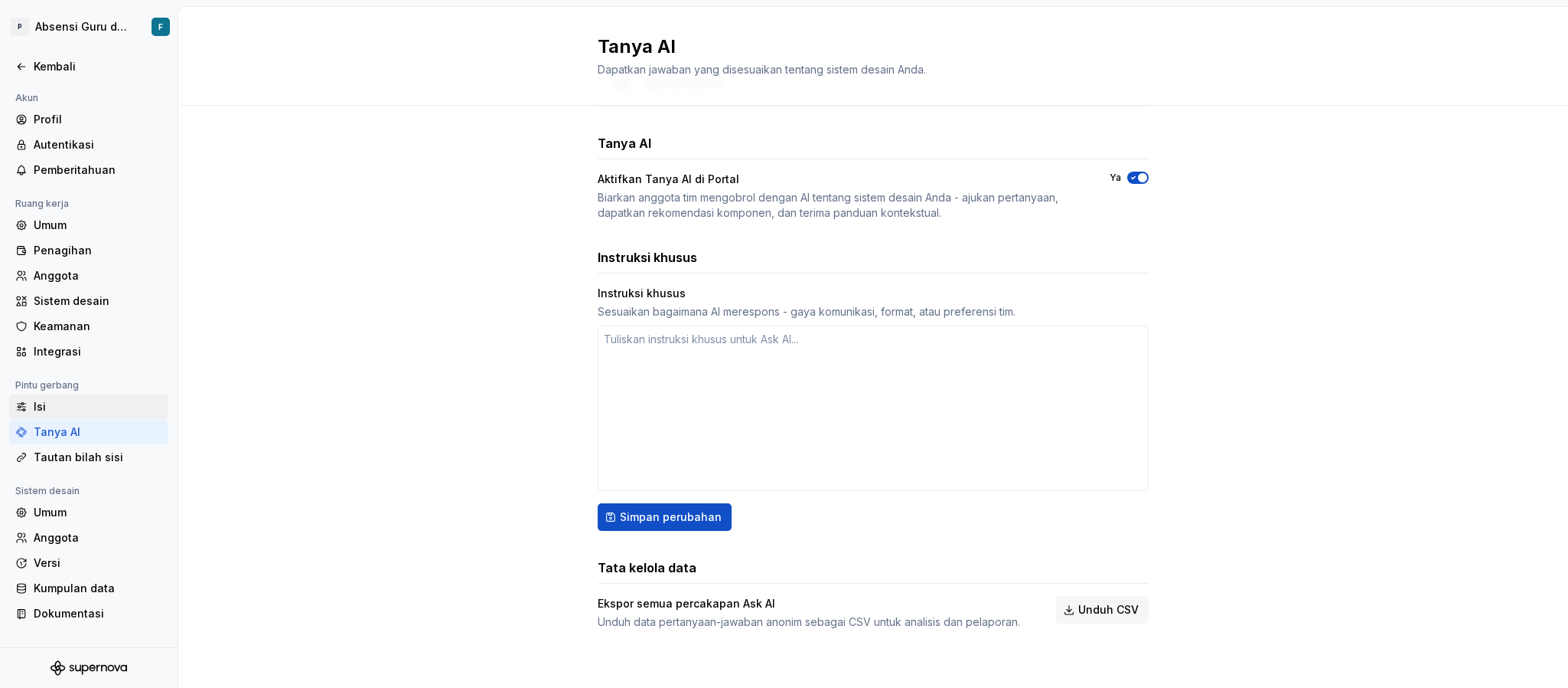
click at [55, 403] on div "Isi" at bounding box center [98, 406] width 128 height 15
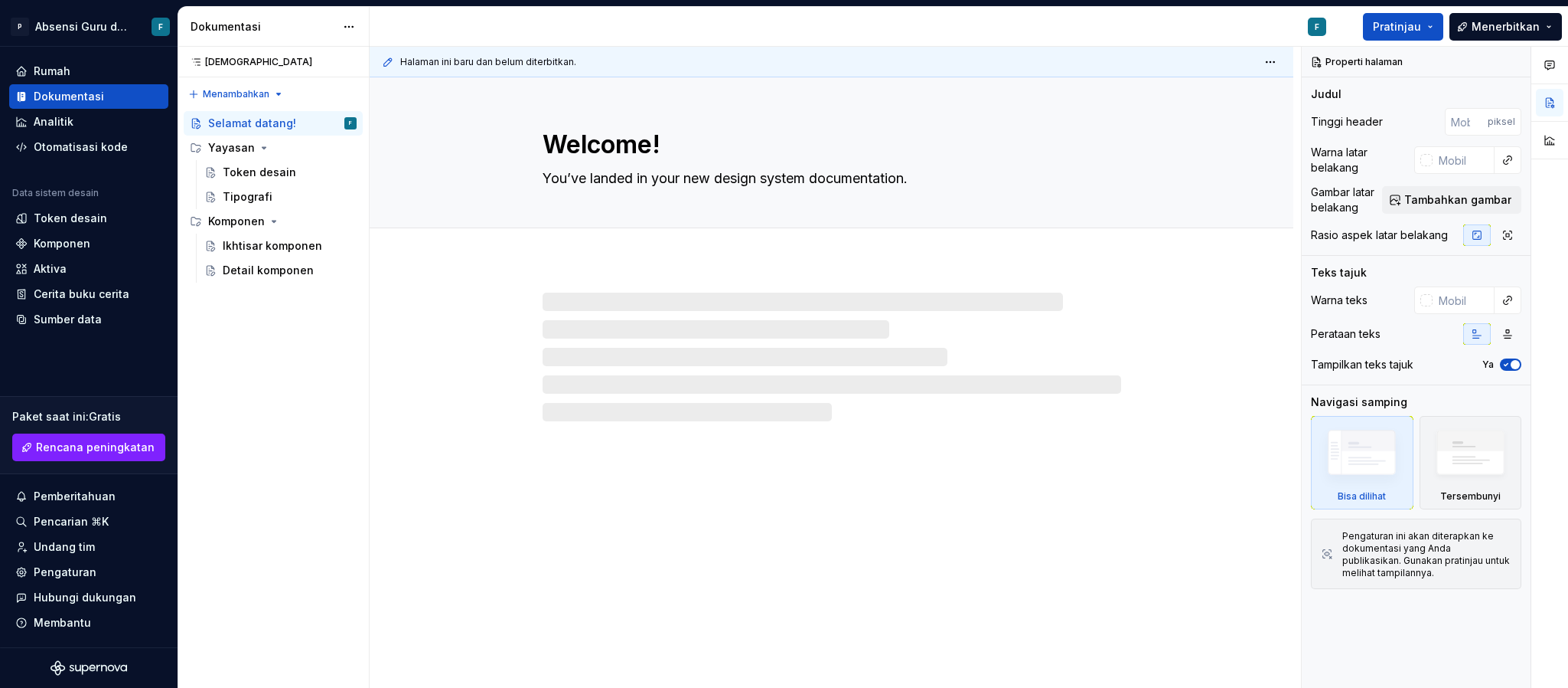
type textarea "*"
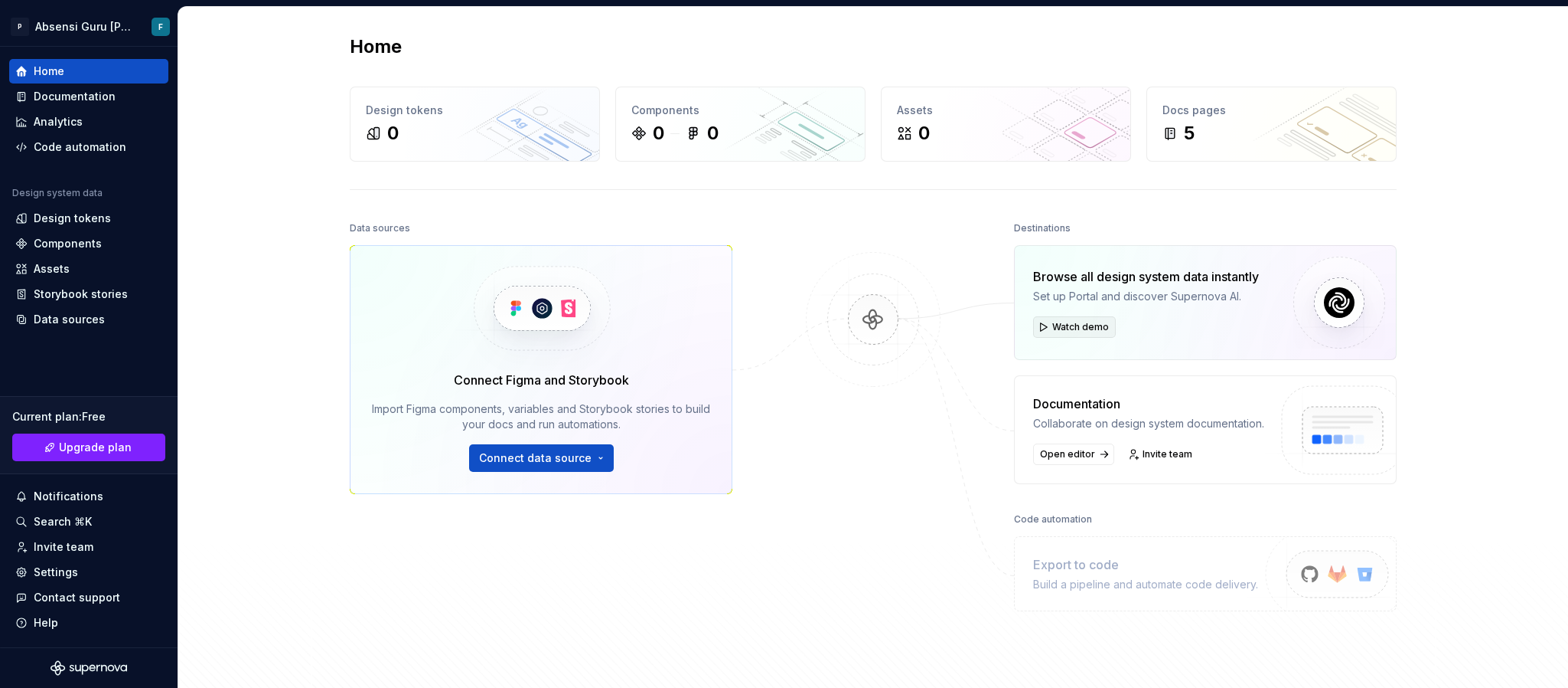
click at [1082, 327] on span "Watch demo" at bounding box center [1080, 326] width 56 height 12
click at [521, 464] on span "Connect data source" at bounding box center [535, 457] width 113 height 15
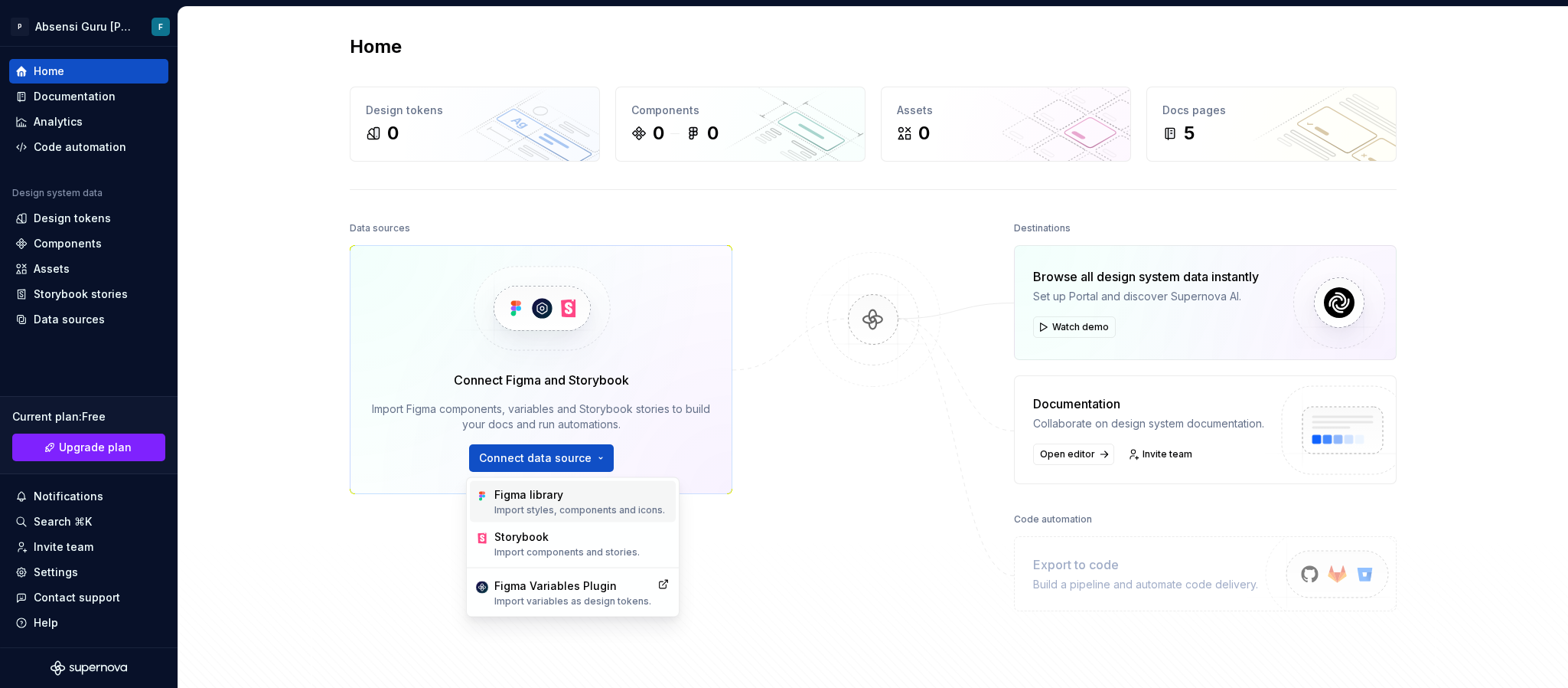
click at [549, 499] on div "Figma library" at bounding box center [579, 494] width 171 height 15
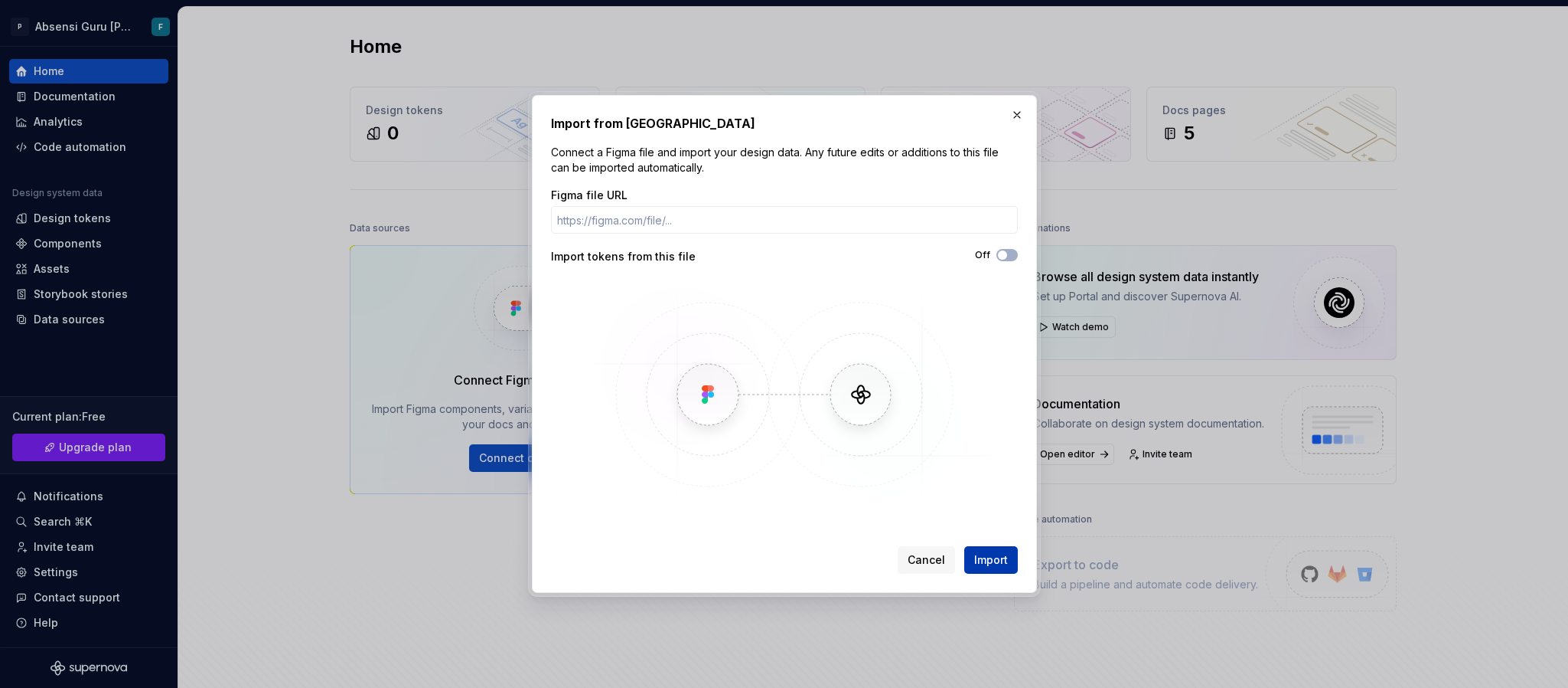
click at [974, 554] on span "Import" at bounding box center [991, 559] width 33 height 15
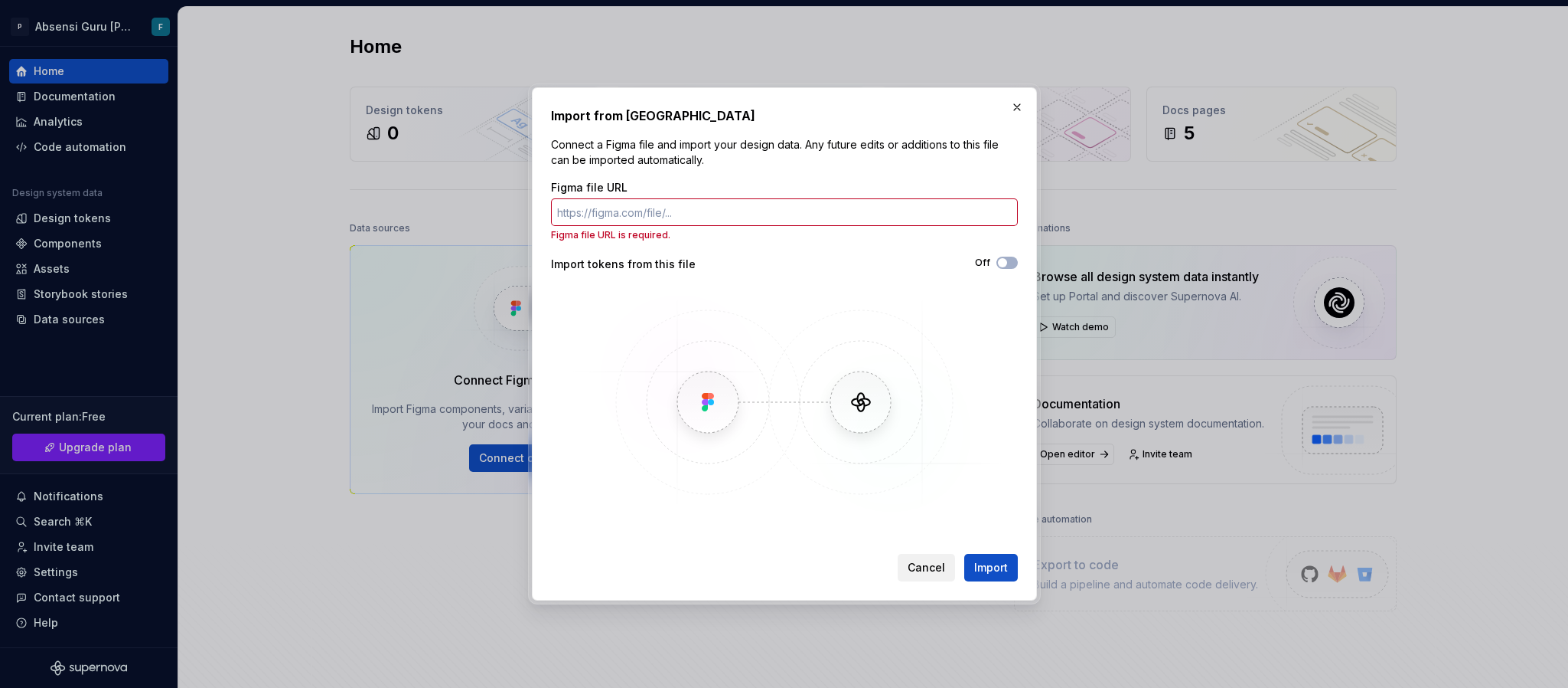
click at [926, 558] on button "Cancel" at bounding box center [926, 567] width 57 height 28
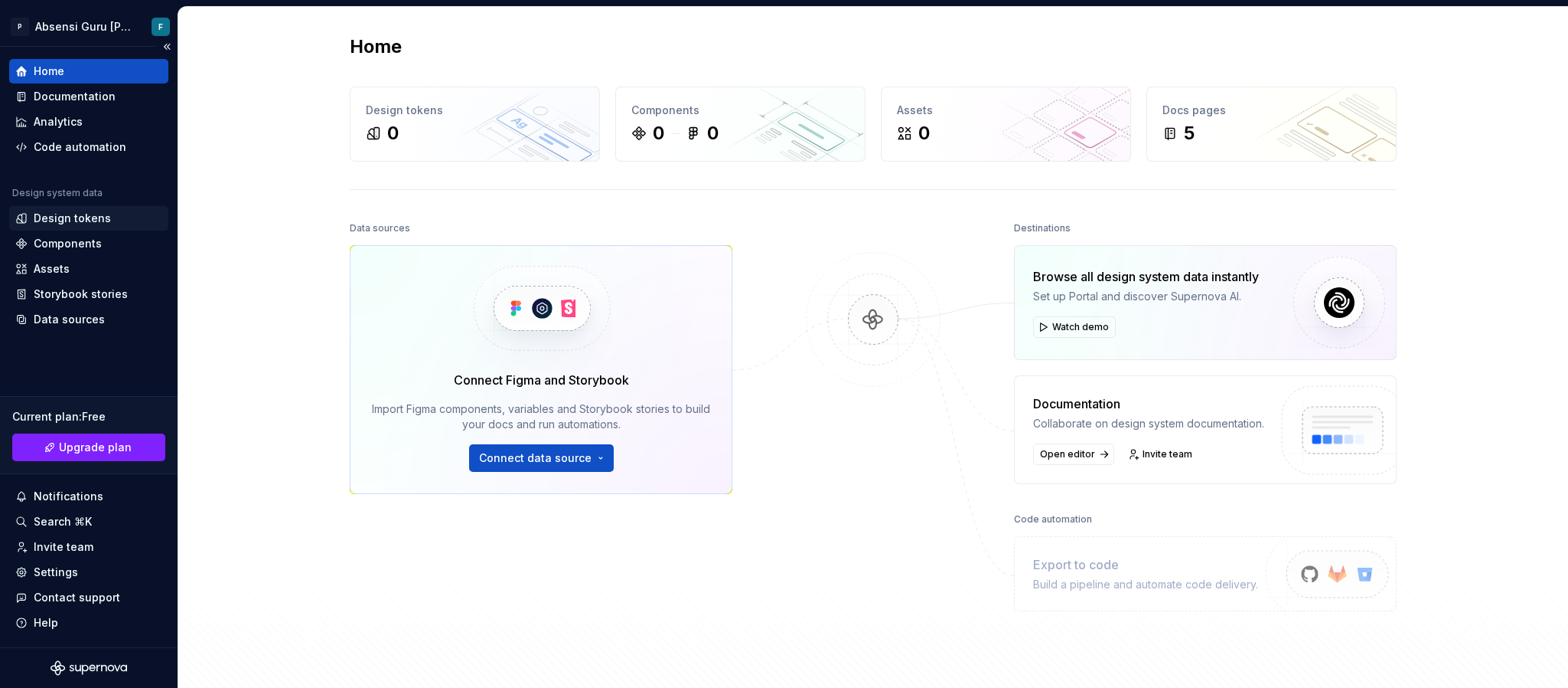
click at [94, 217] on div "Design tokens" at bounding box center [71, 217] width 77 height 15
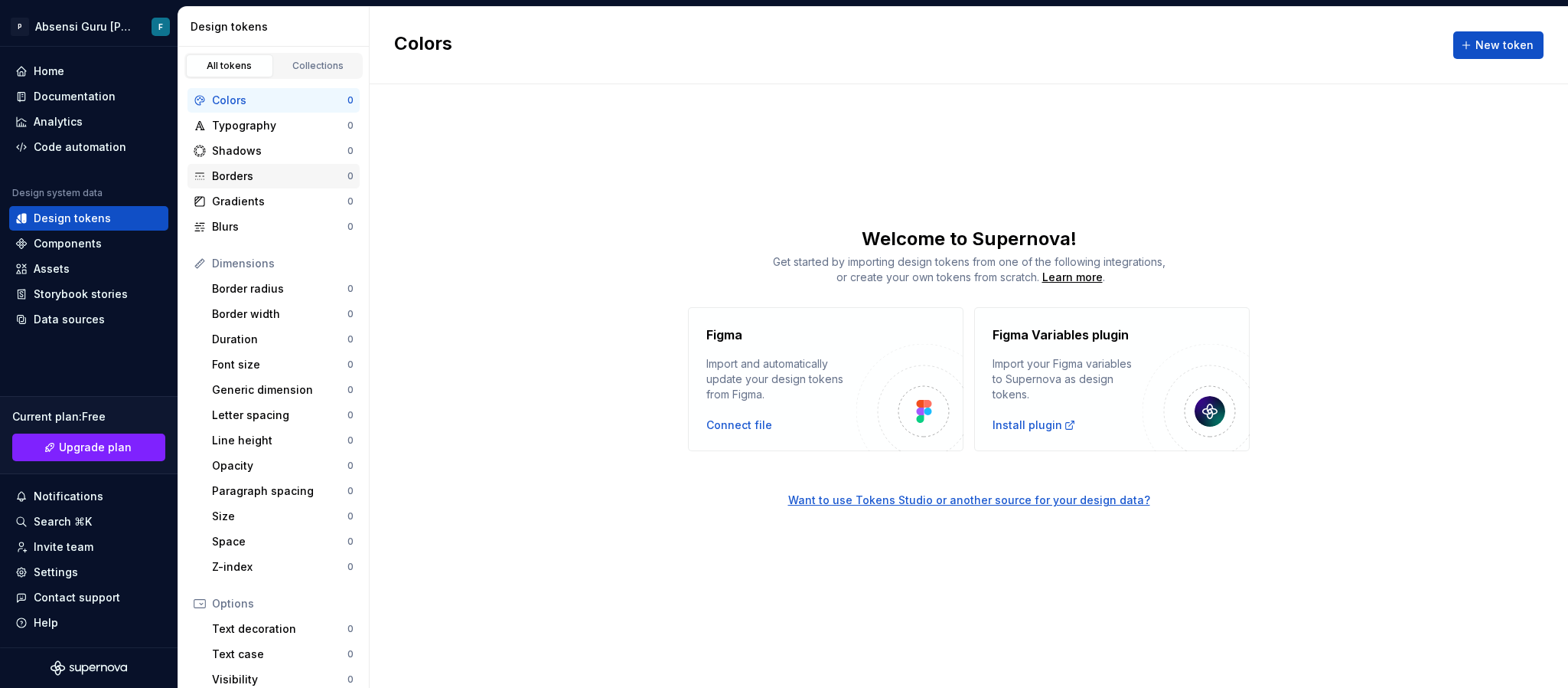
click at [232, 178] on div "Borders" at bounding box center [279, 175] width 136 height 15
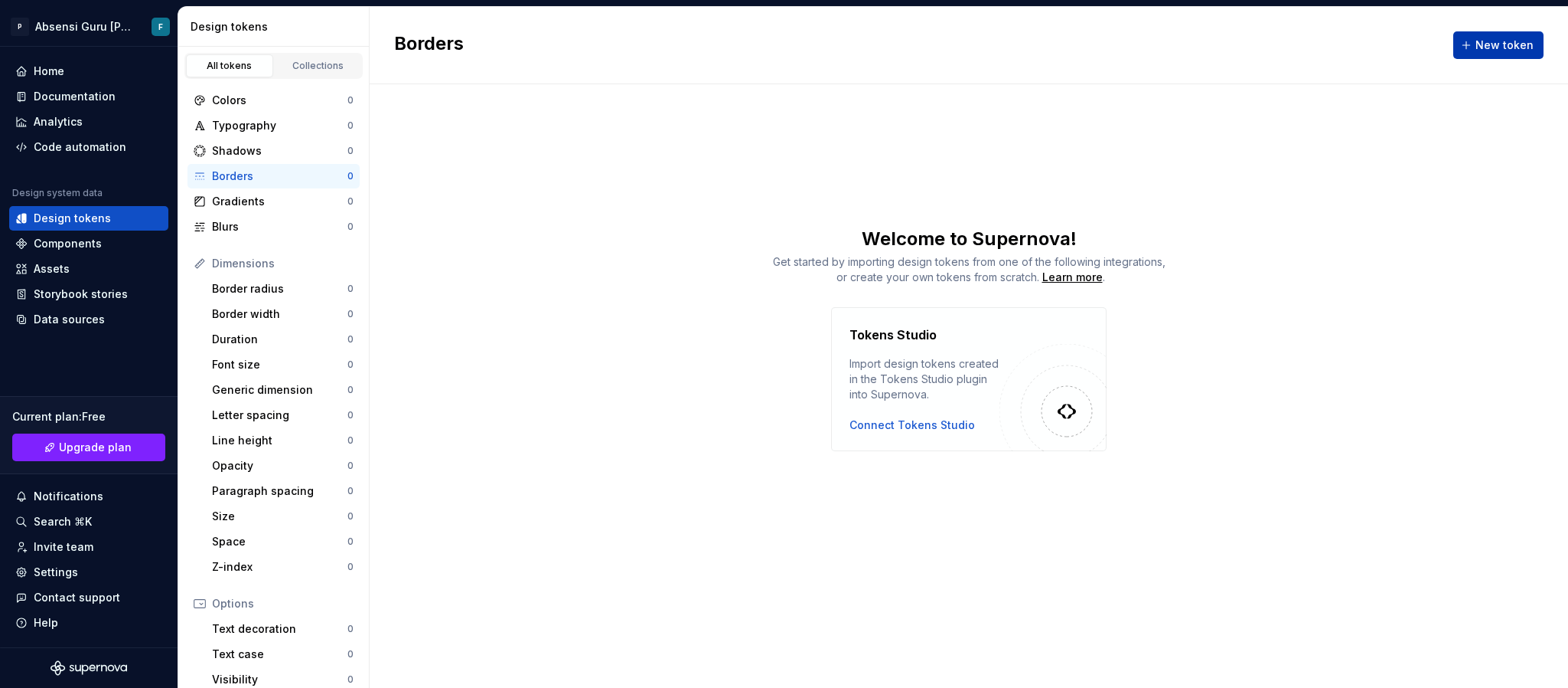
click at [1477, 37] on button "New token" at bounding box center [1498, 45] width 90 height 28
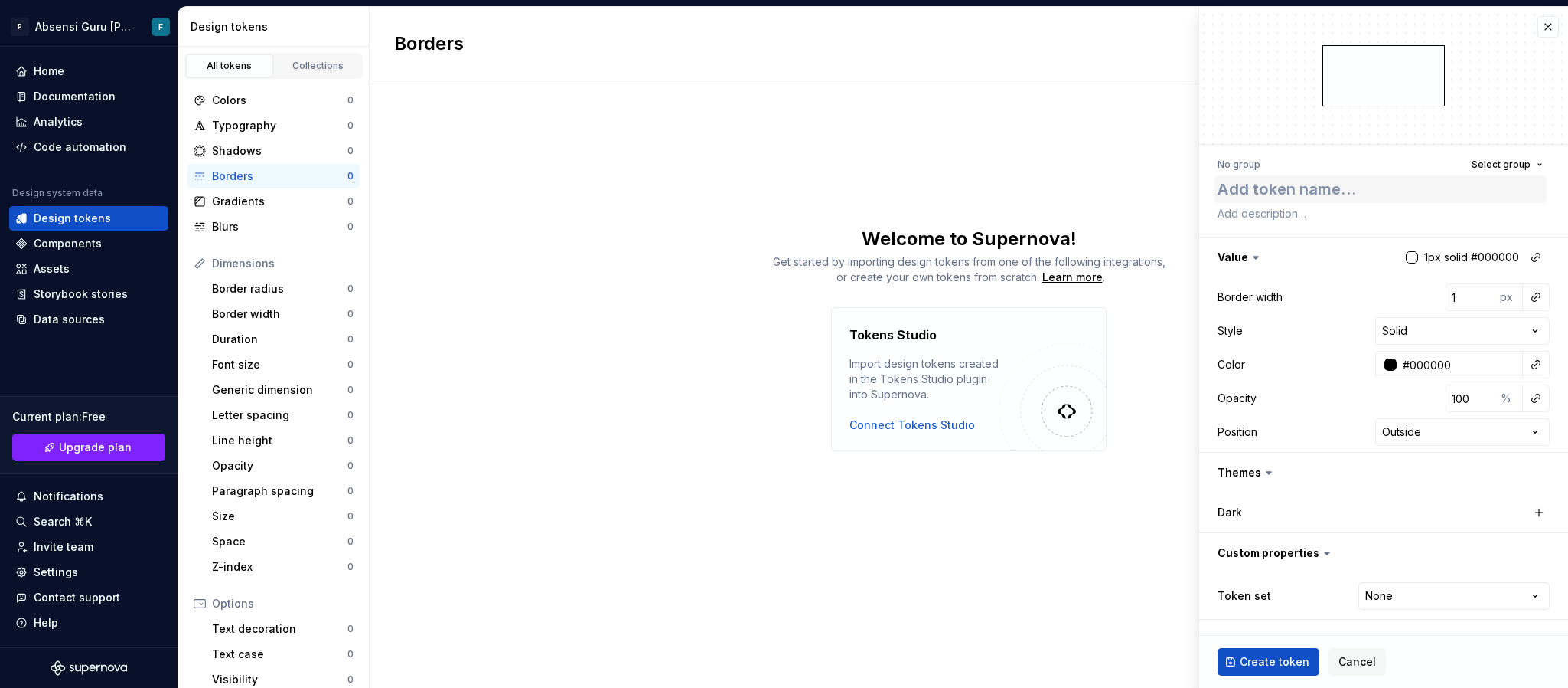
click at [1325, 186] on textarea at bounding box center [1380, 189] width 332 height 28
click at [86, 147] on div "Code automation" at bounding box center [79, 147] width 93 height 15
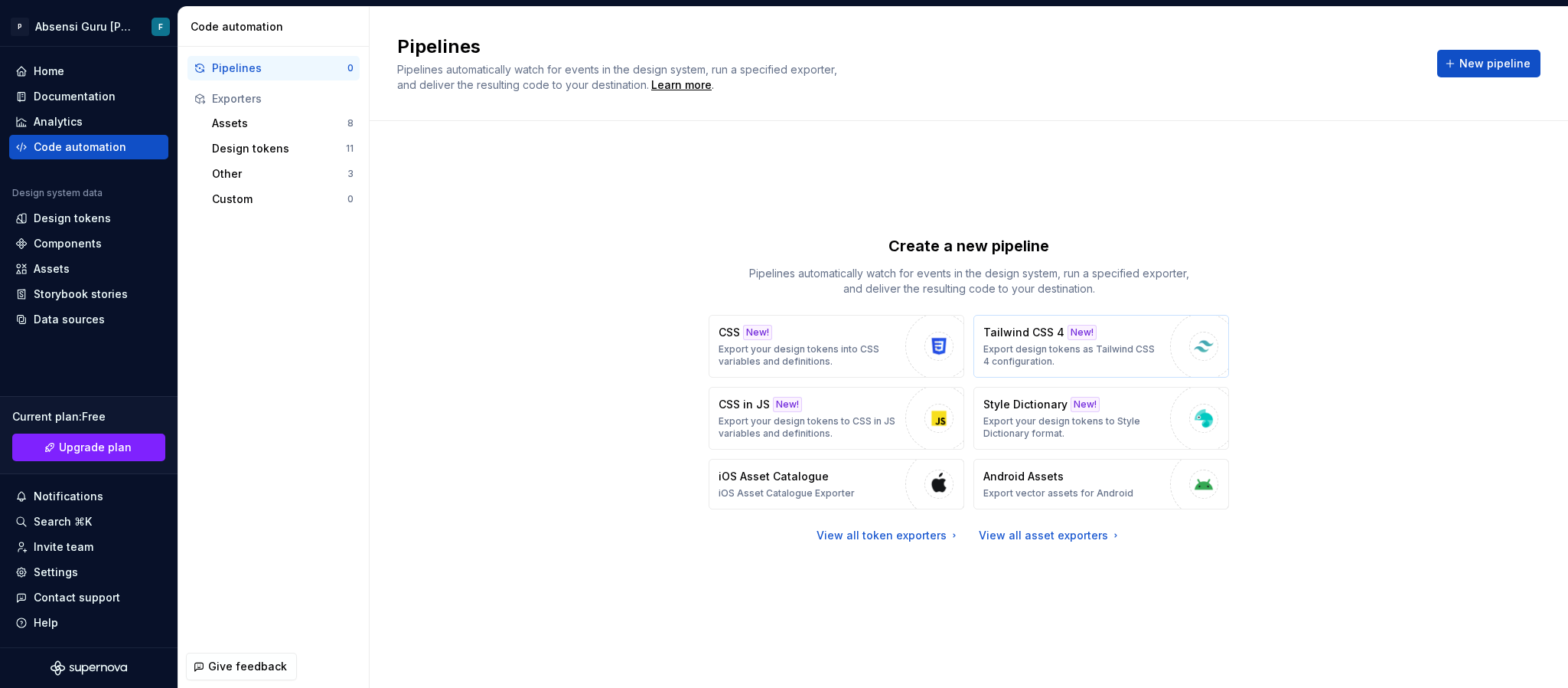
click at [1010, 334] on p "Tailwind CSS 4" at bounding box center [1024, 332] width 81 height 15
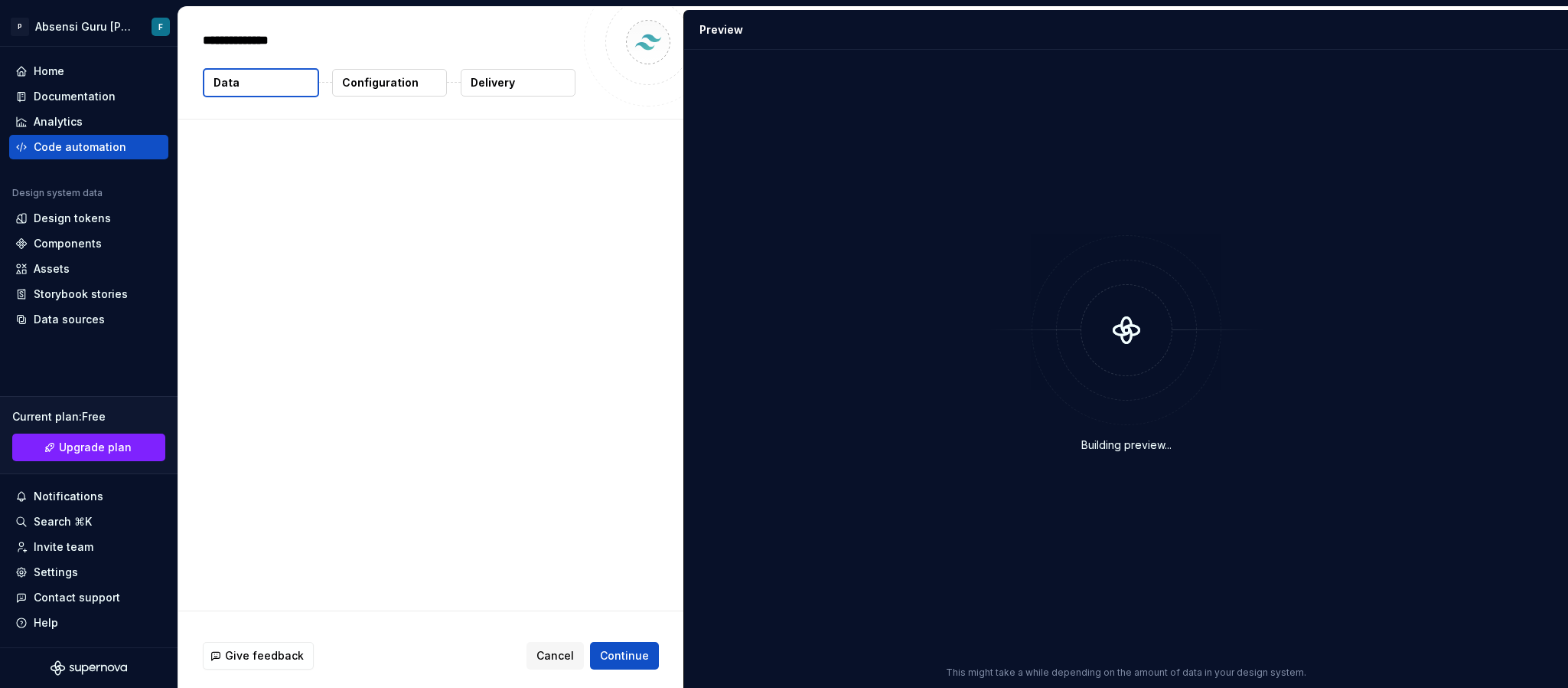
type textarea "*"
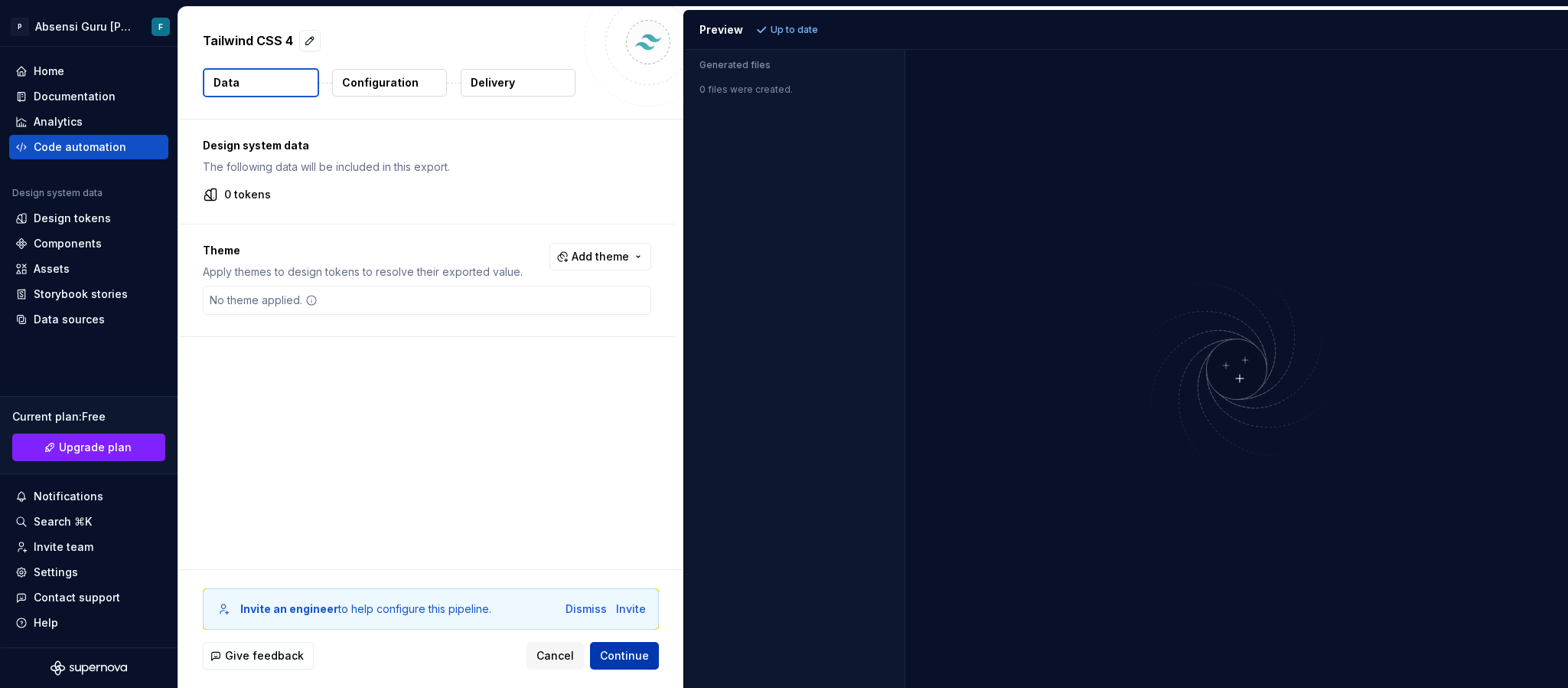
click at [613, 665] on button "Continue" at bounding box center [624, 655] width 69 height 28
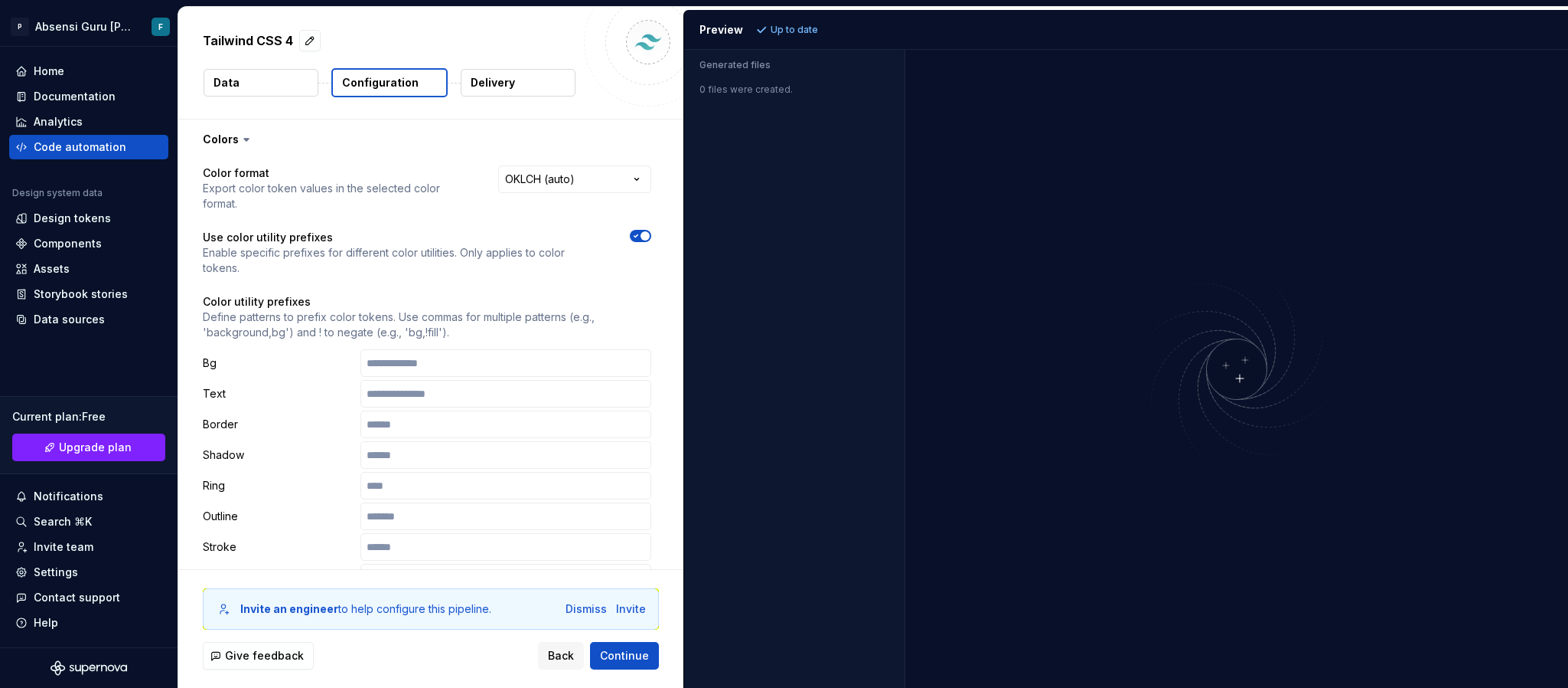
click at [272, 87] on button "Data" at bounding box center [261, 83] width 115 height 28
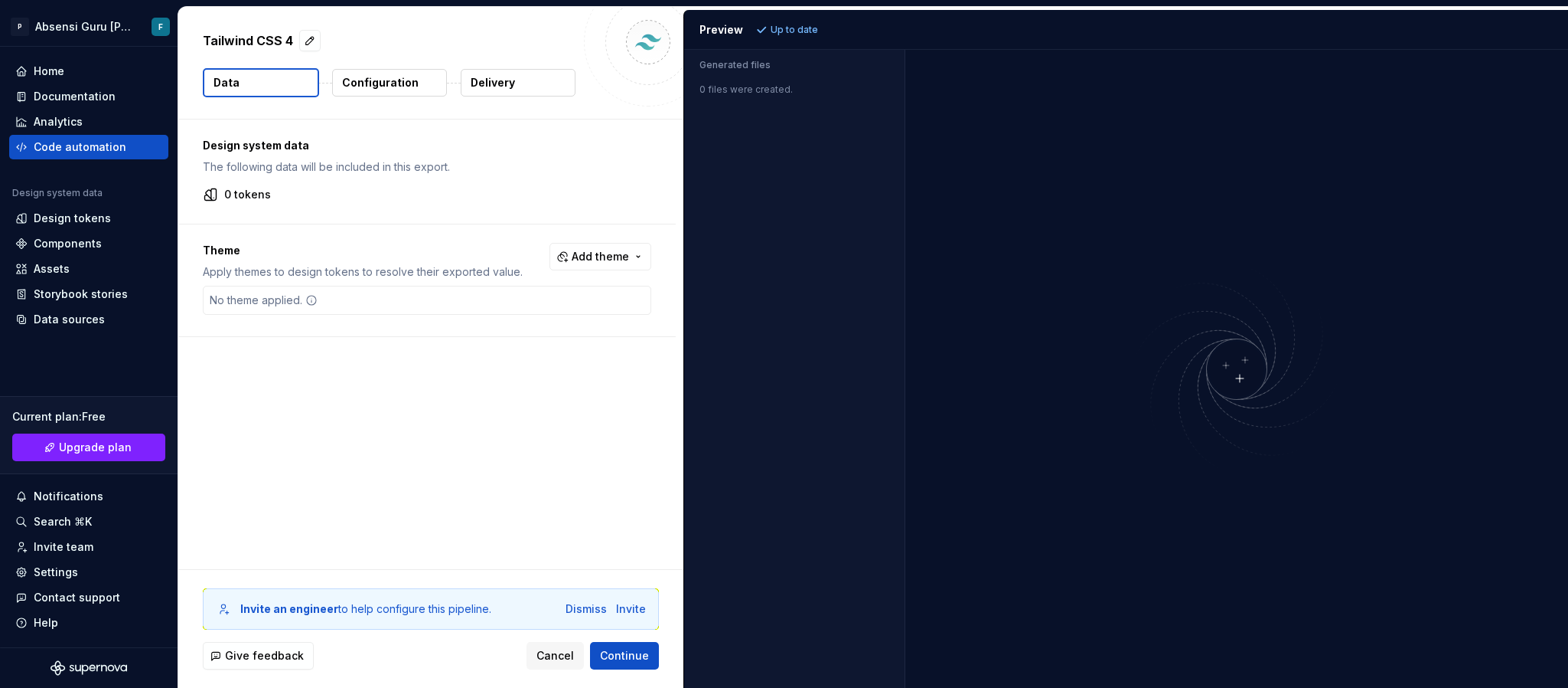
click at [366, 80] on p "Configuration" at bounding box center [380, 83] width 76 height 15
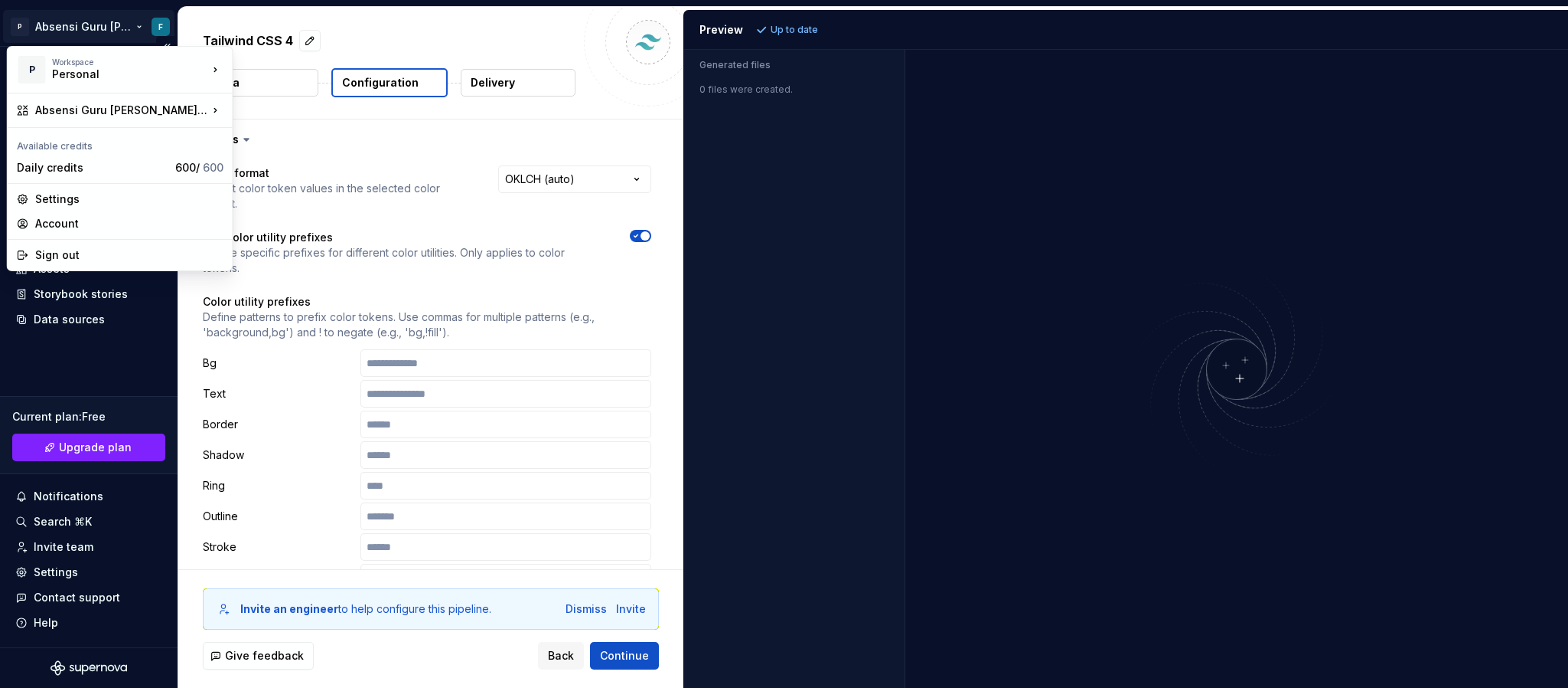
click at [166, 21] on html "**********" at bounding box center [784, 344] width 1568 height 688
click at [79, 251] on div "Sign out" at bounding box center [128, 255] width 188 height 15
